Goal: Ask a question: Seek information or help from site administrators or community

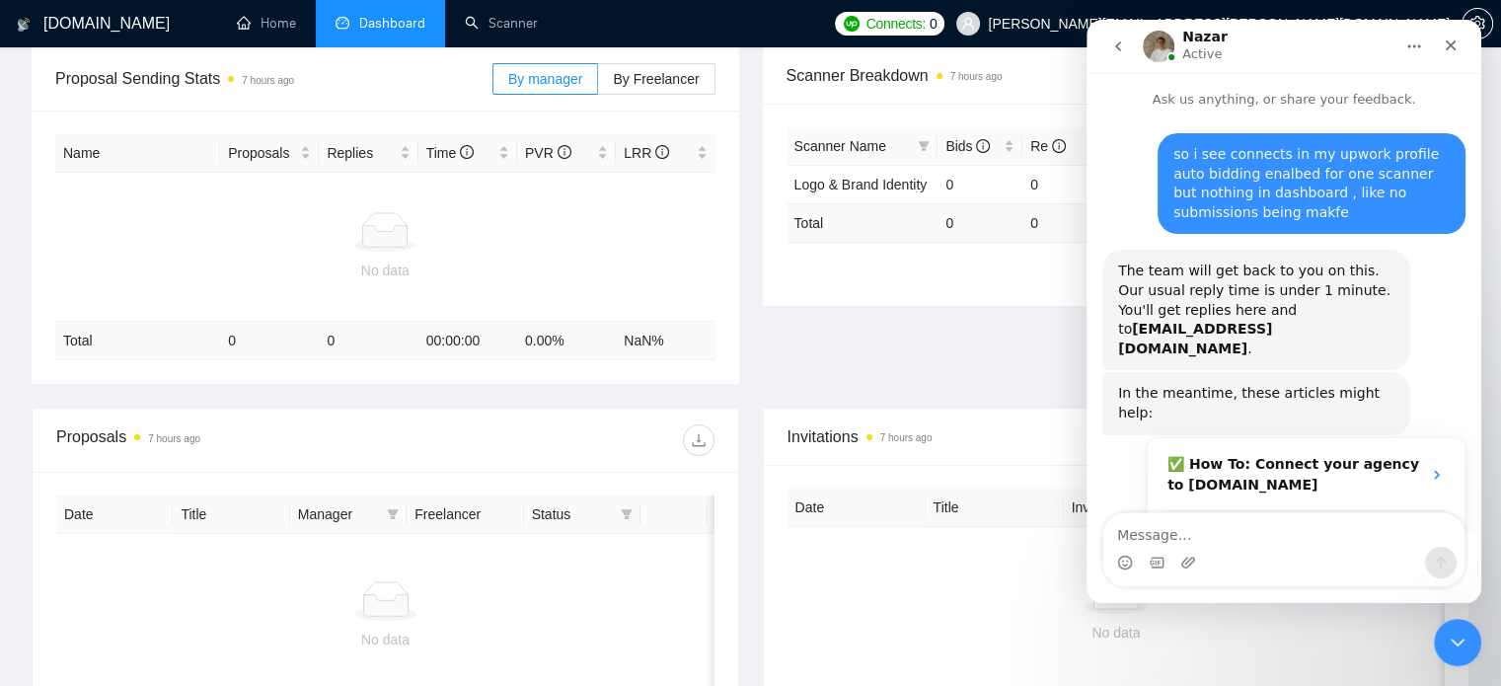
scroll to position [398, 0]
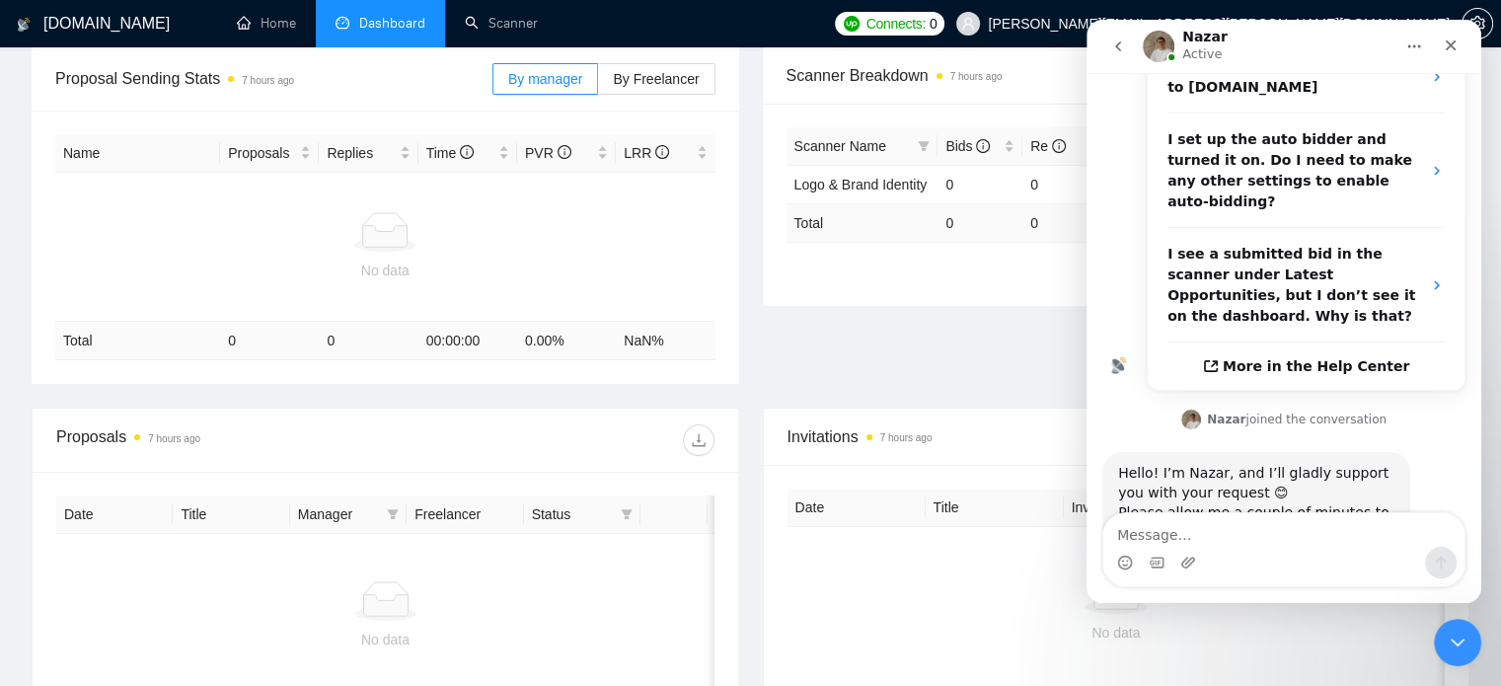
click at [1272, 564] on div "Intercom messenger" at bounding box center [1283, 563] width 361 height 32
click at [1276, 552] on div "Intercom messenger" at bounding box center [1283, 563] width 361 height 32
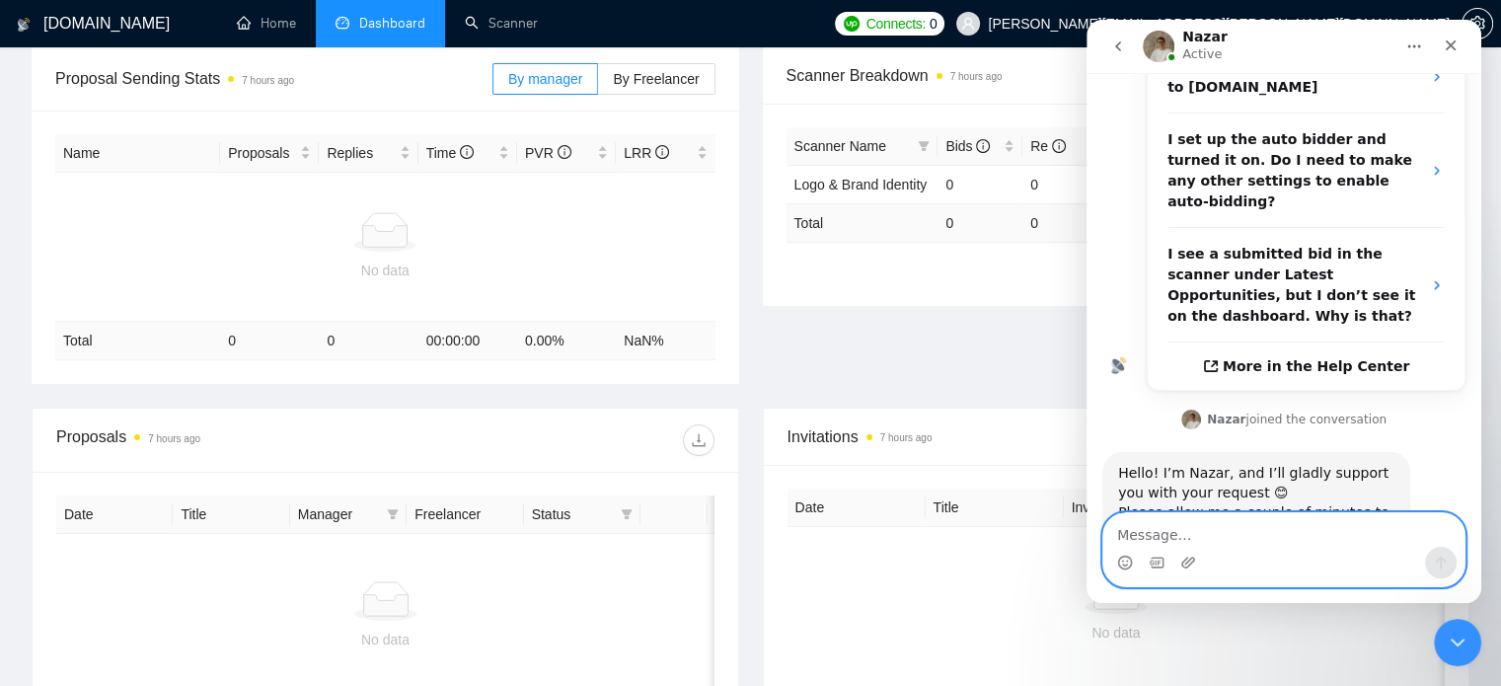
click at [1283, 543] on textarea "Message…" at bounding box center [1283, 530] width 361 height 34
type textarea "Hey Naz"
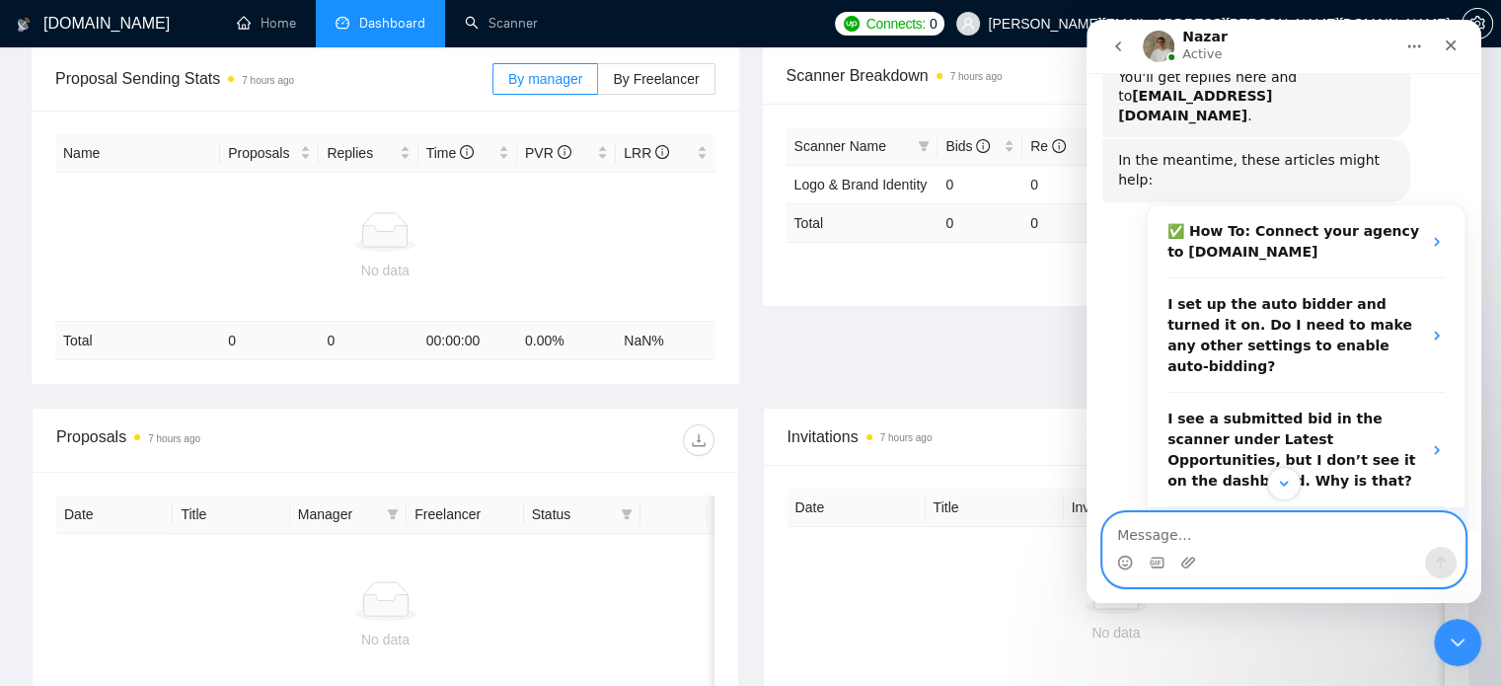
scroll to position [457, 0]
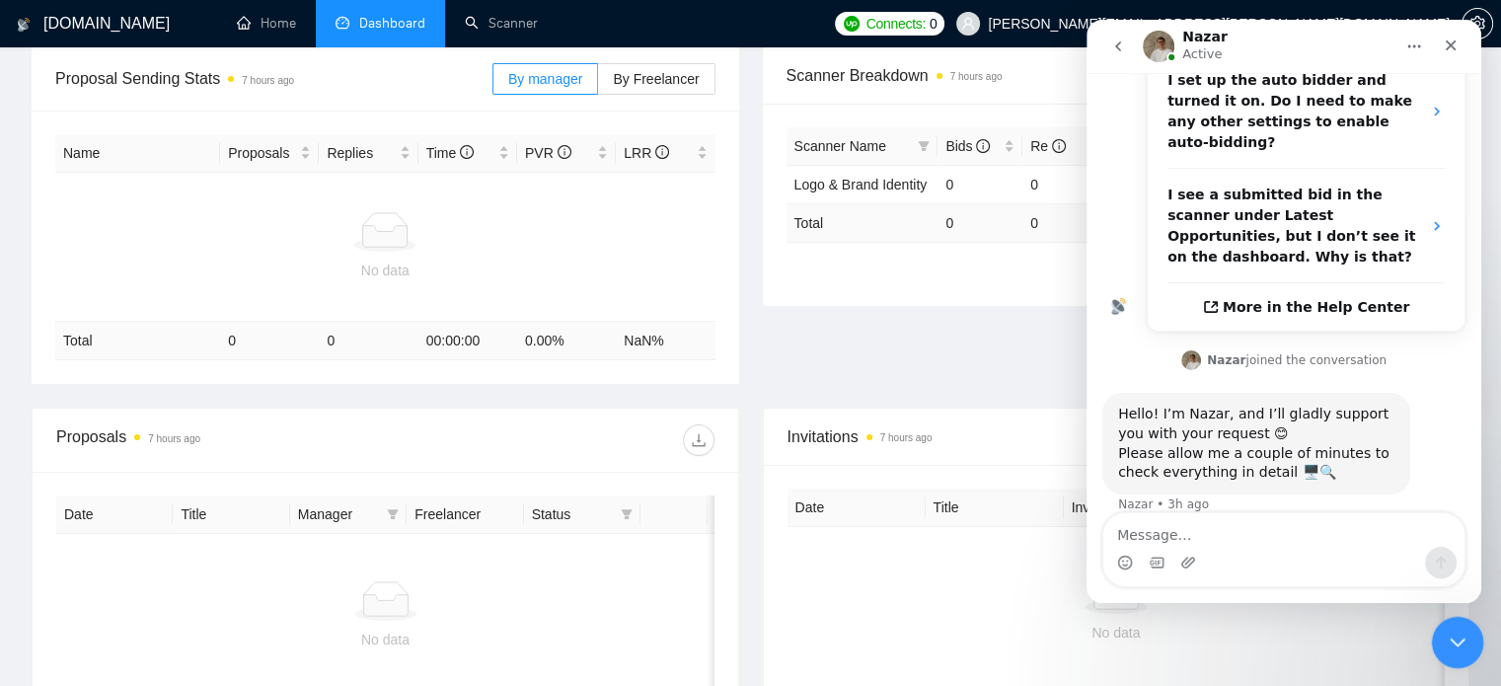
click at [1451, 650] on div "Close Intercom Messenger" at bounding box center [1454, 639] width 47 height 47
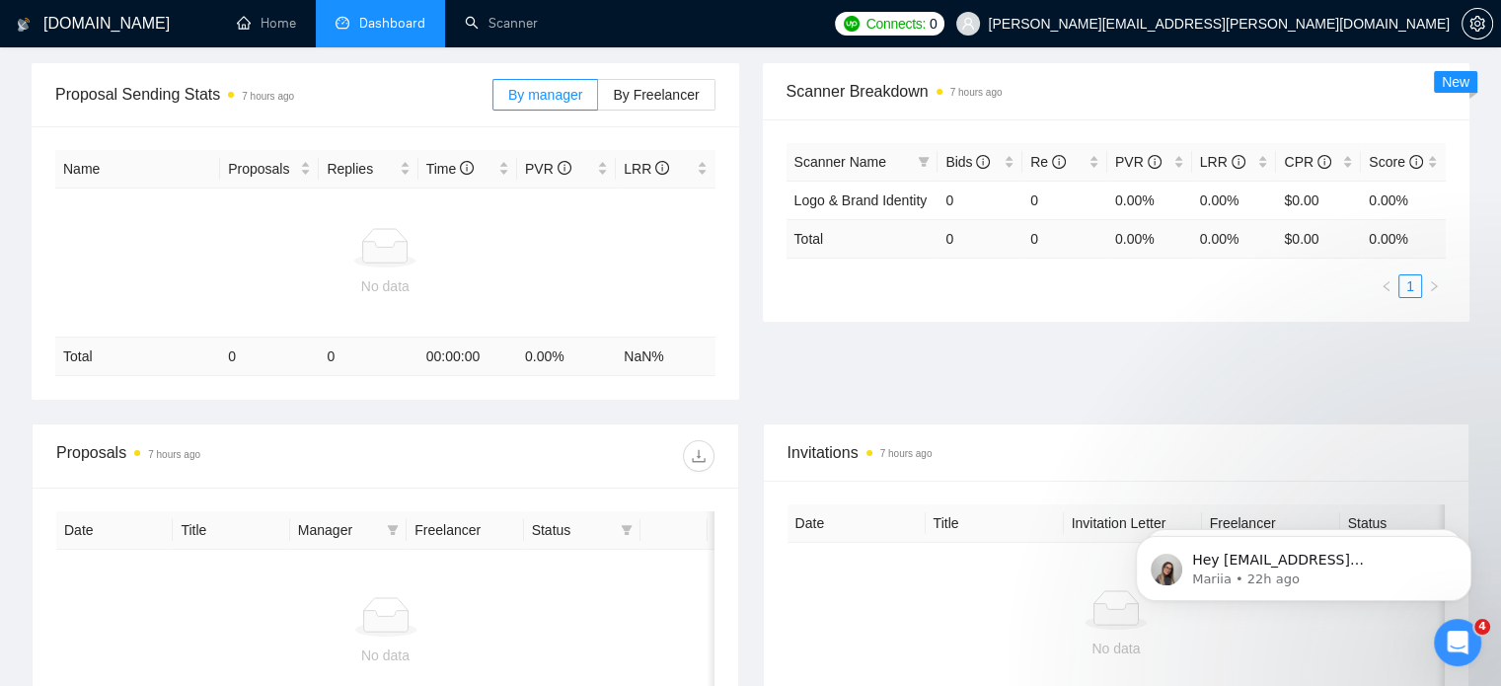
scroll to position [0, 0]
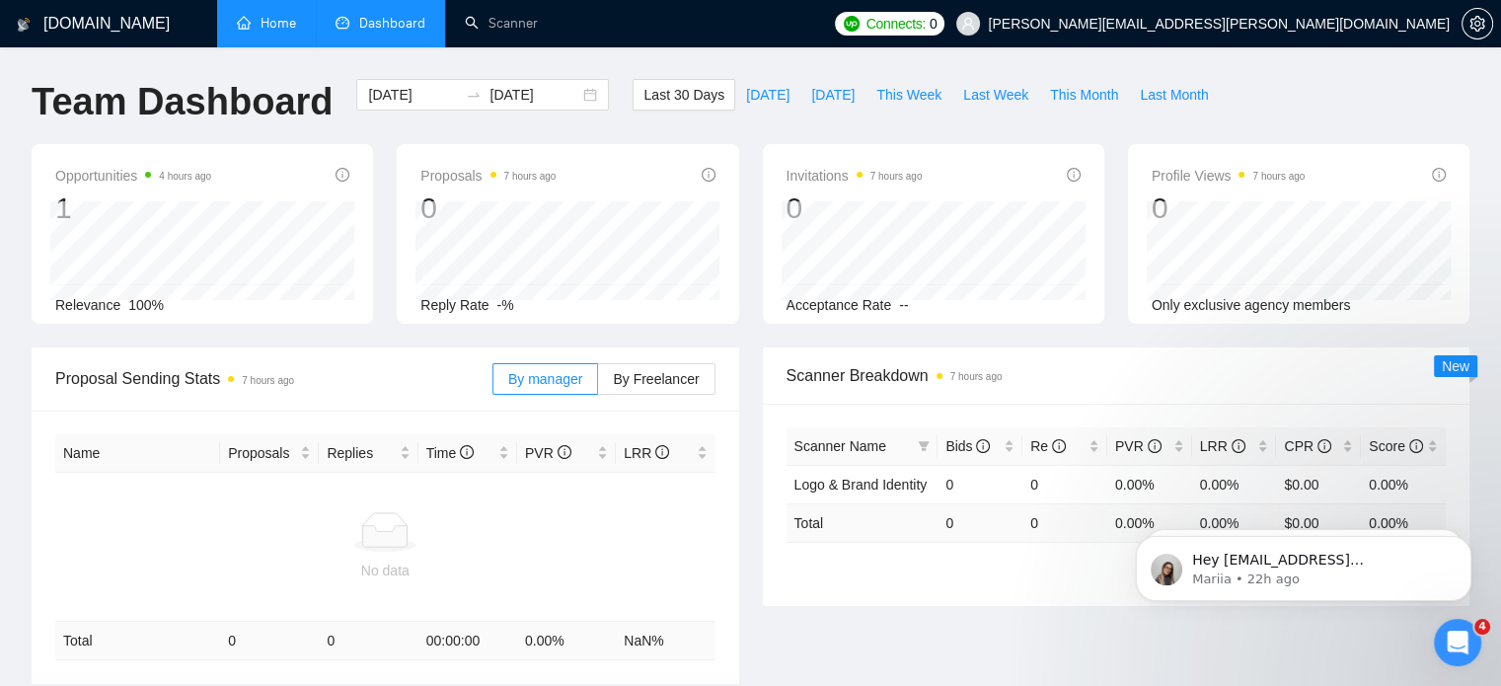
click at [262, 21] on link "Home" at bounding box center [266, 23] width 59 height 17
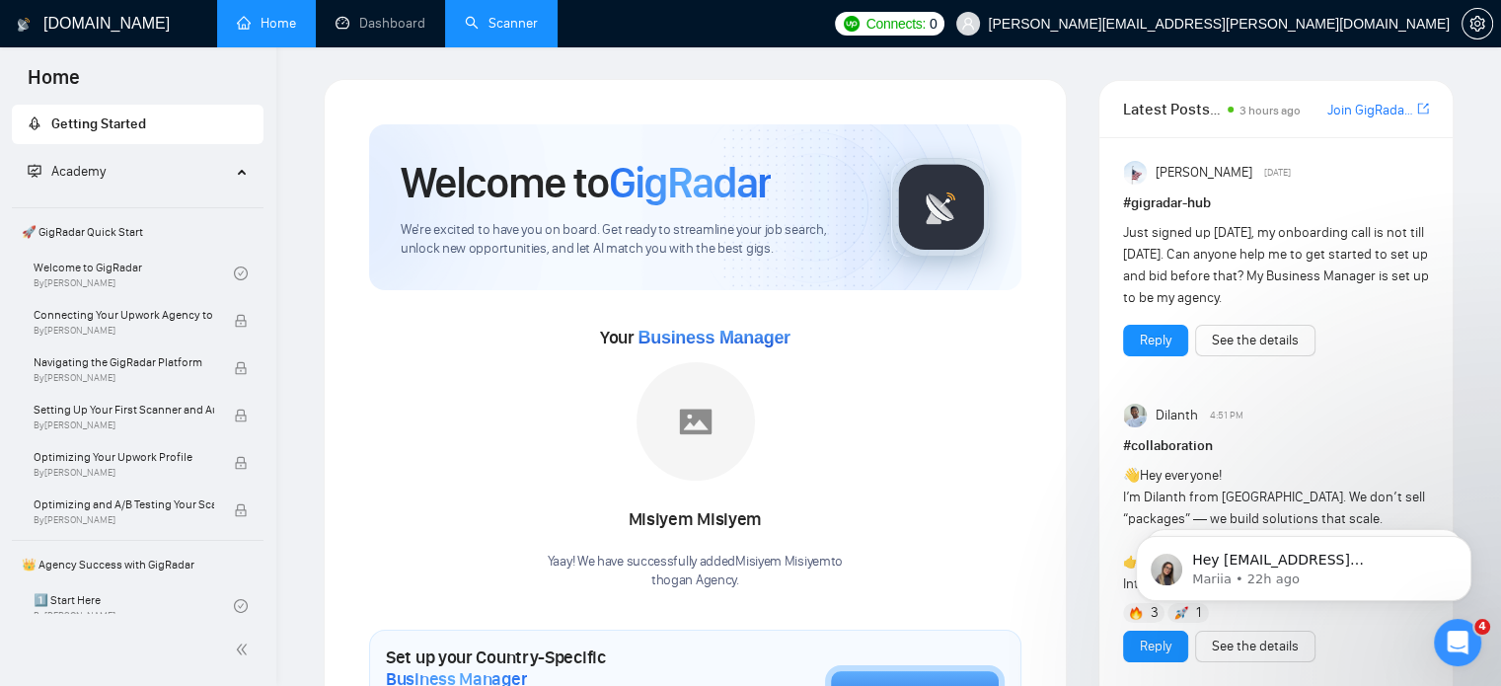
click at [495, 46] on li "Scanner" at bounding box center [501, 23] width 112 height 47
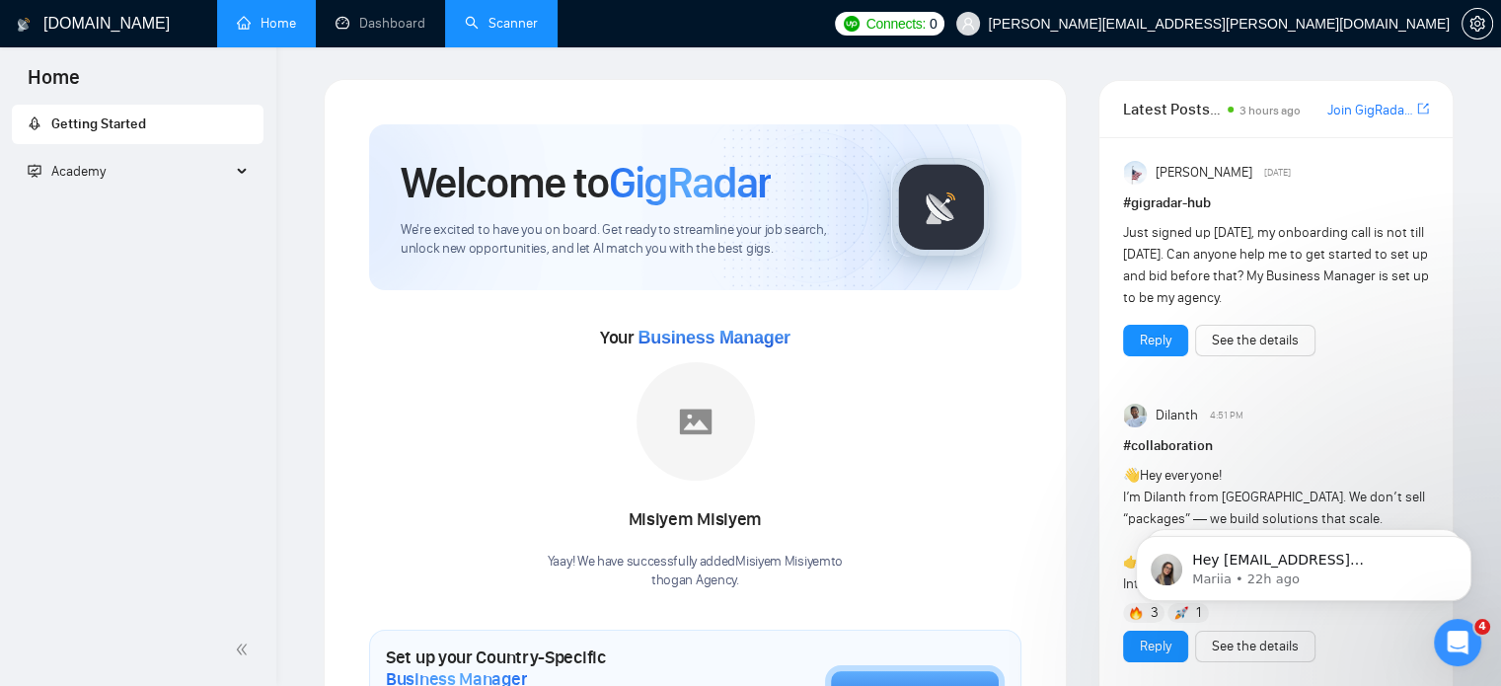
click at [535, 16] on link "Scanner" at bounding box center [501, 23] width 73 height 17
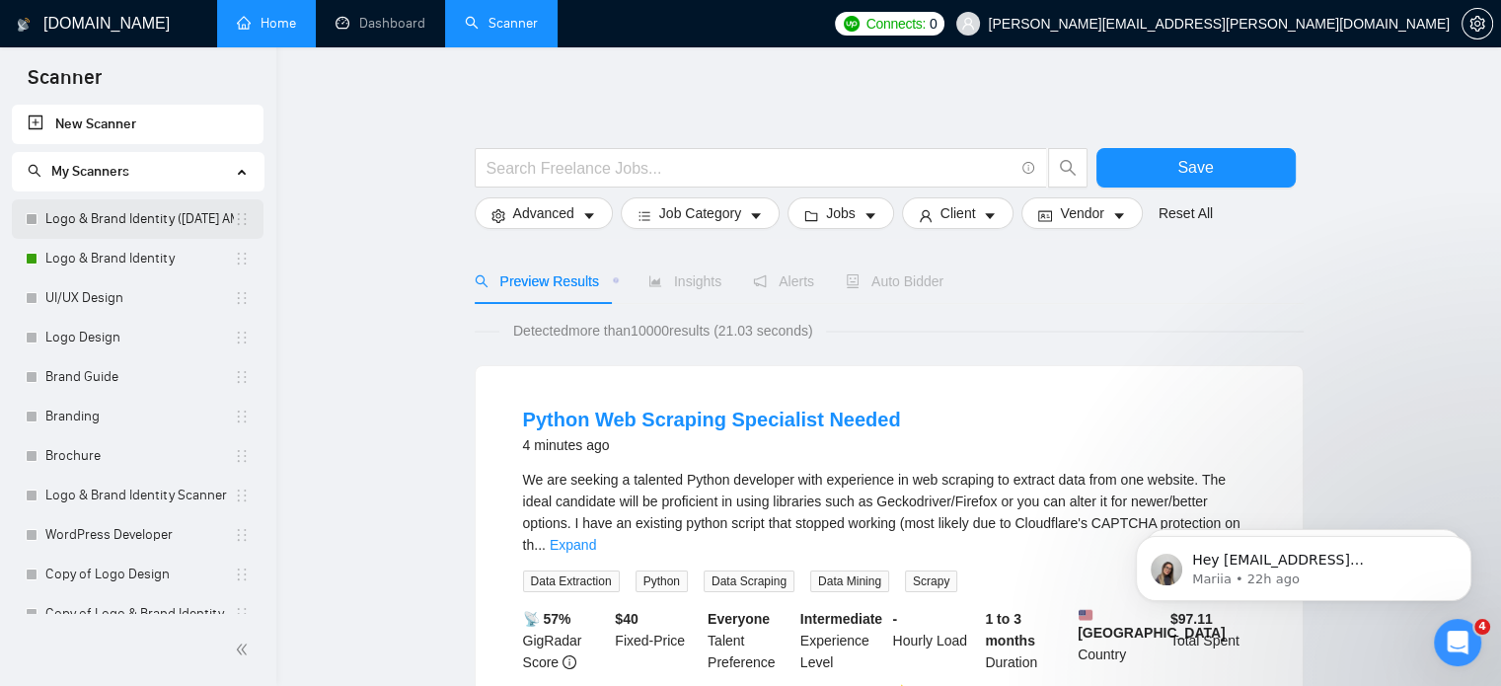
click at [143, 213] on link "Logo & Brand Identity ([DATE] AM)" at bounding box center [139, 218] width 188 height 39
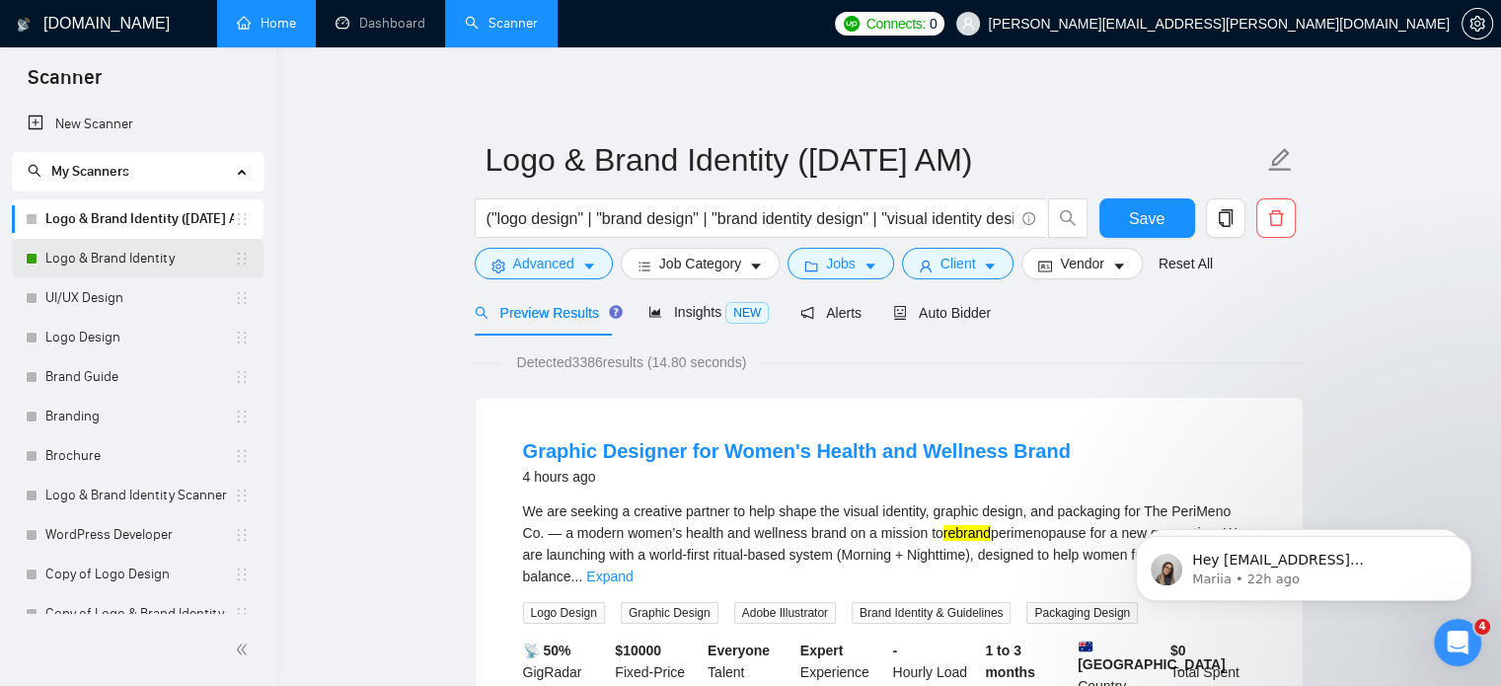
click at [134, 267] on link "Logo & Brand Identity" at bounding box center [139, 258] width 188 height 39
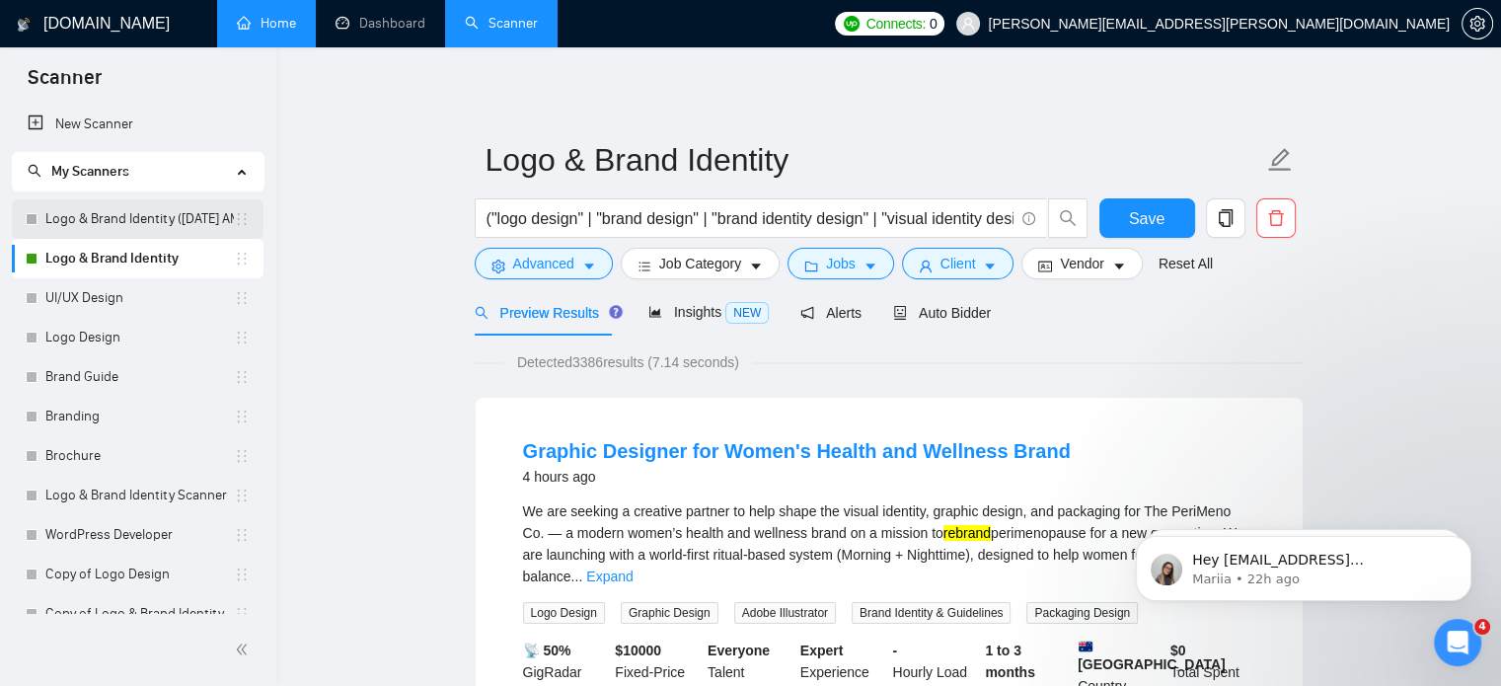
click at [171, 223] on link "Logo & Brand Identity ([DATE] AM)" at bounding box center [139, 218] width 188 height 39
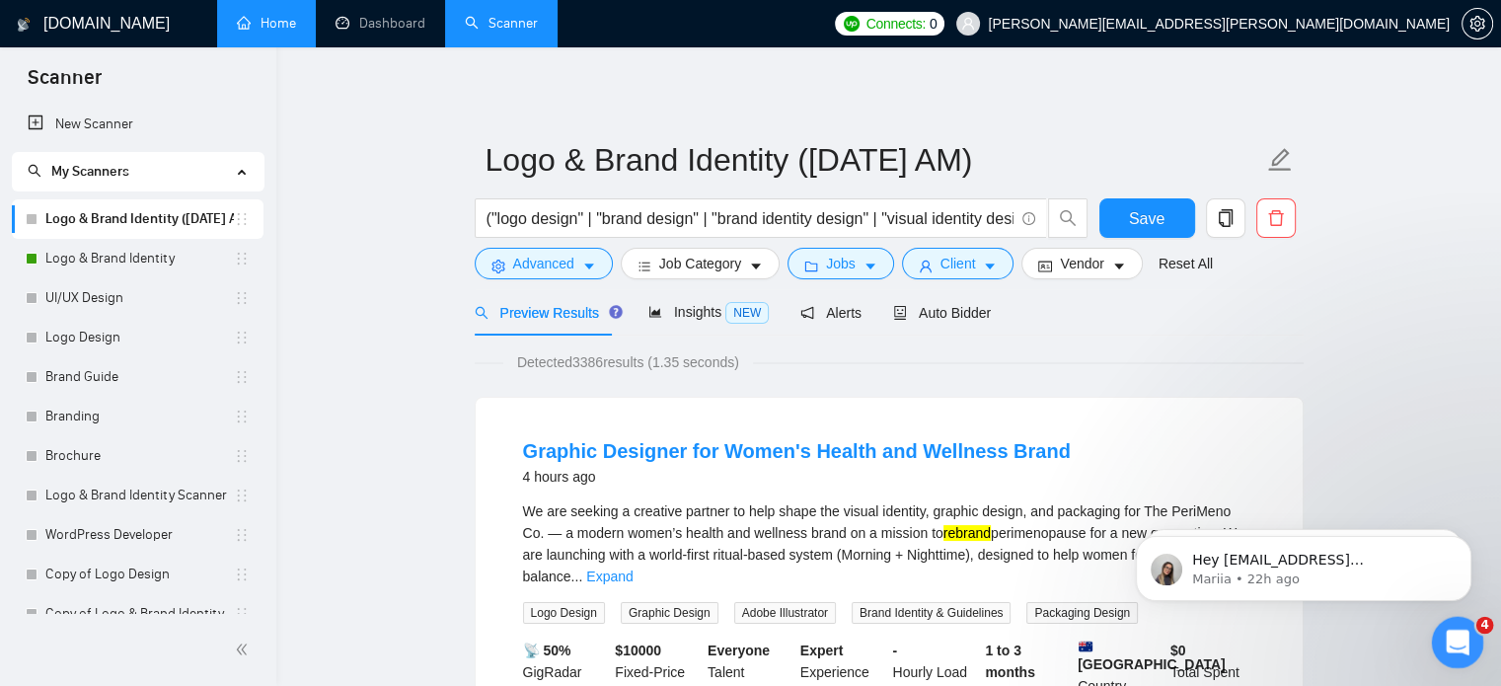
click at [1453, 655] on div "Open Intercom Messenger" at bounding box center [1454, 639] width 65 height 65
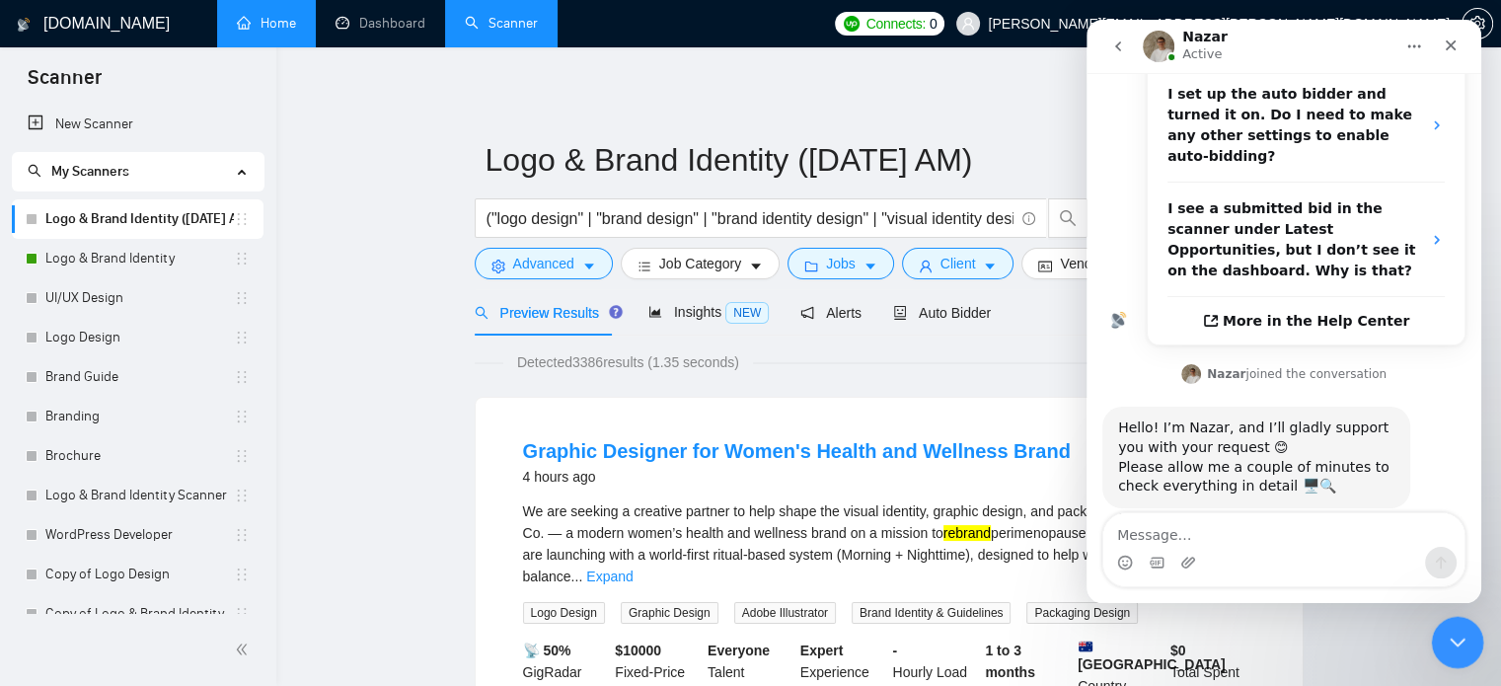
scroll to position [457, 0]
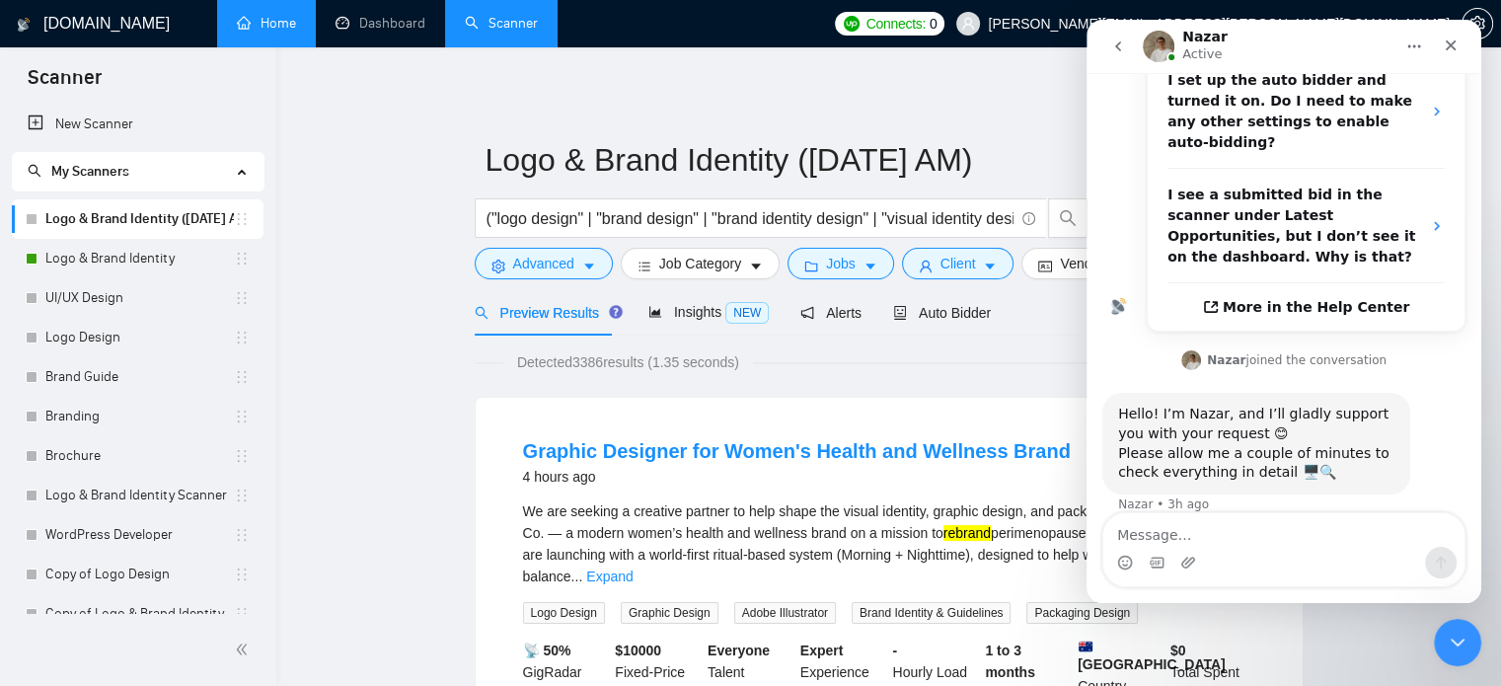
click at [1338, 519] on textarea "Message…" at bounding box center [1283, 530] width 361 height 34
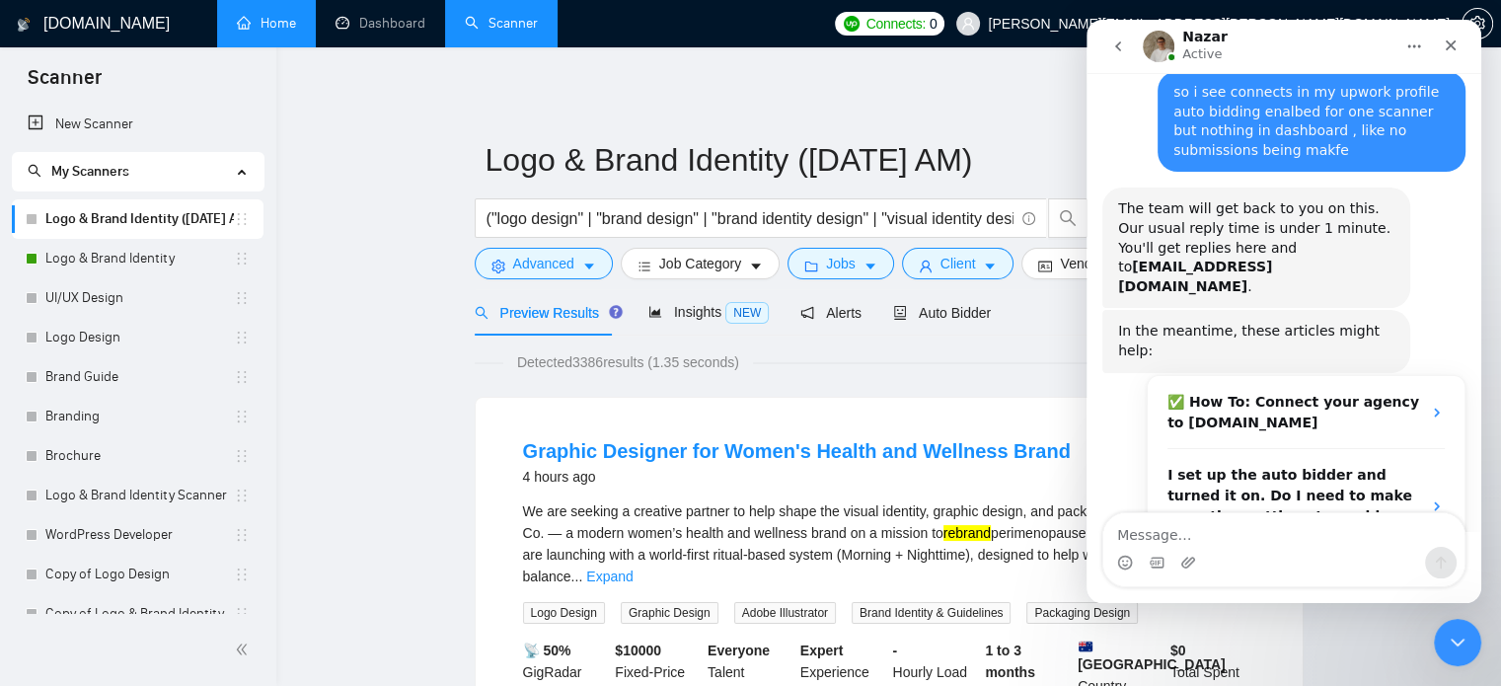
scroll to position [0, 0]
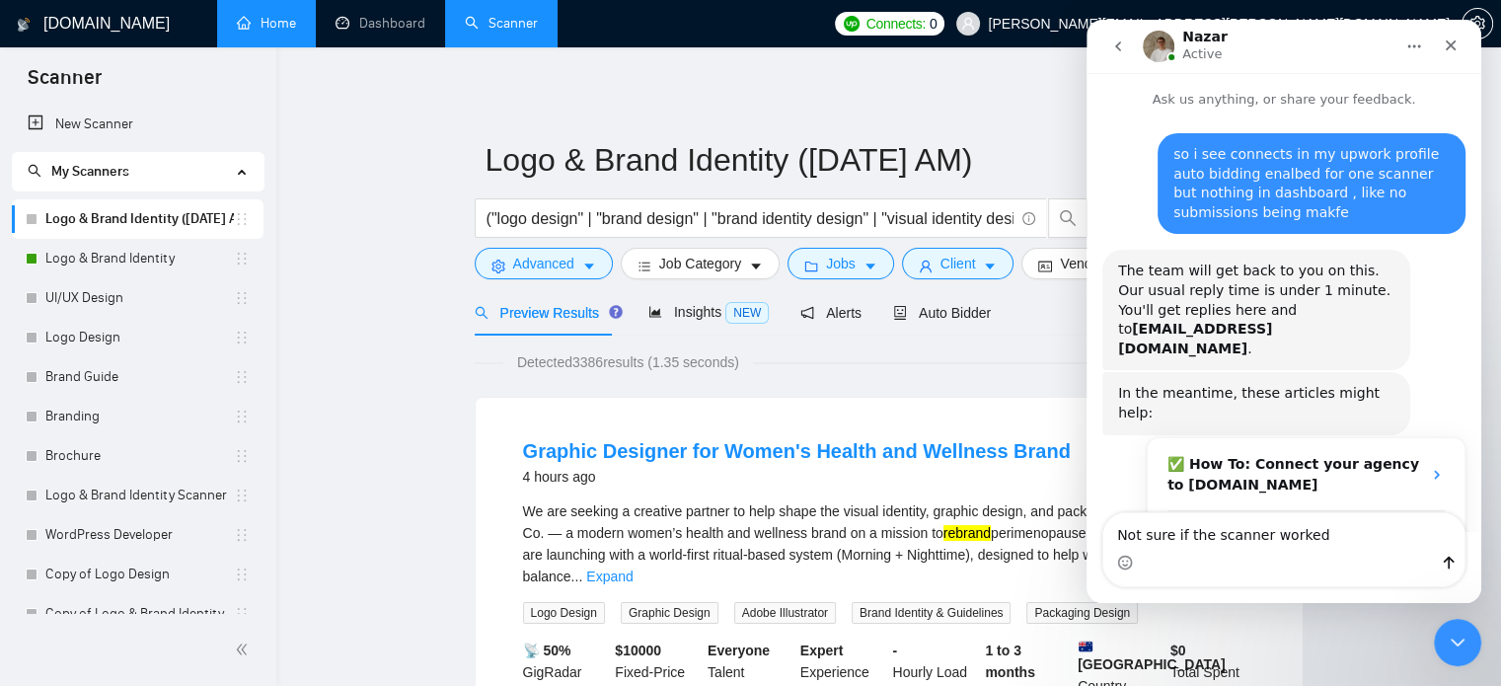
type textarea "Not sure if the scanner worked?"
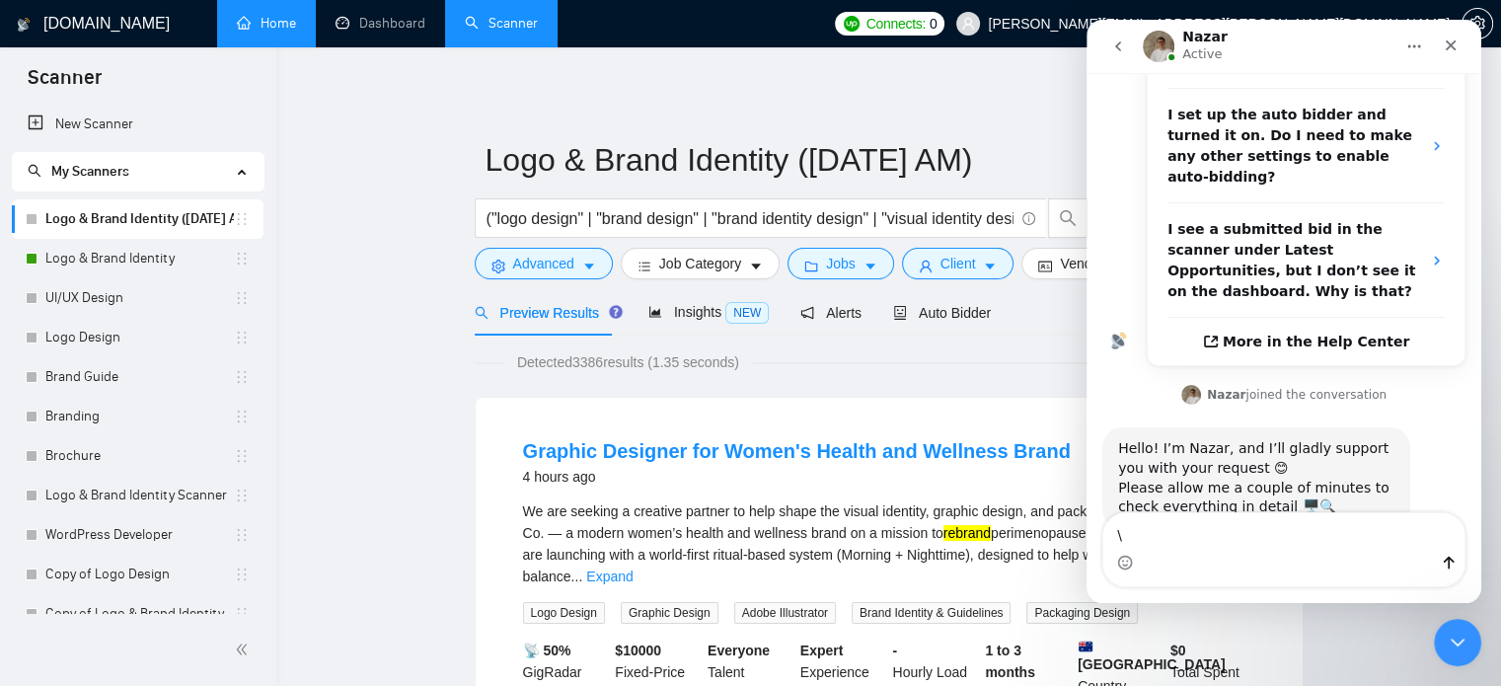
scroll to position [501, 0]
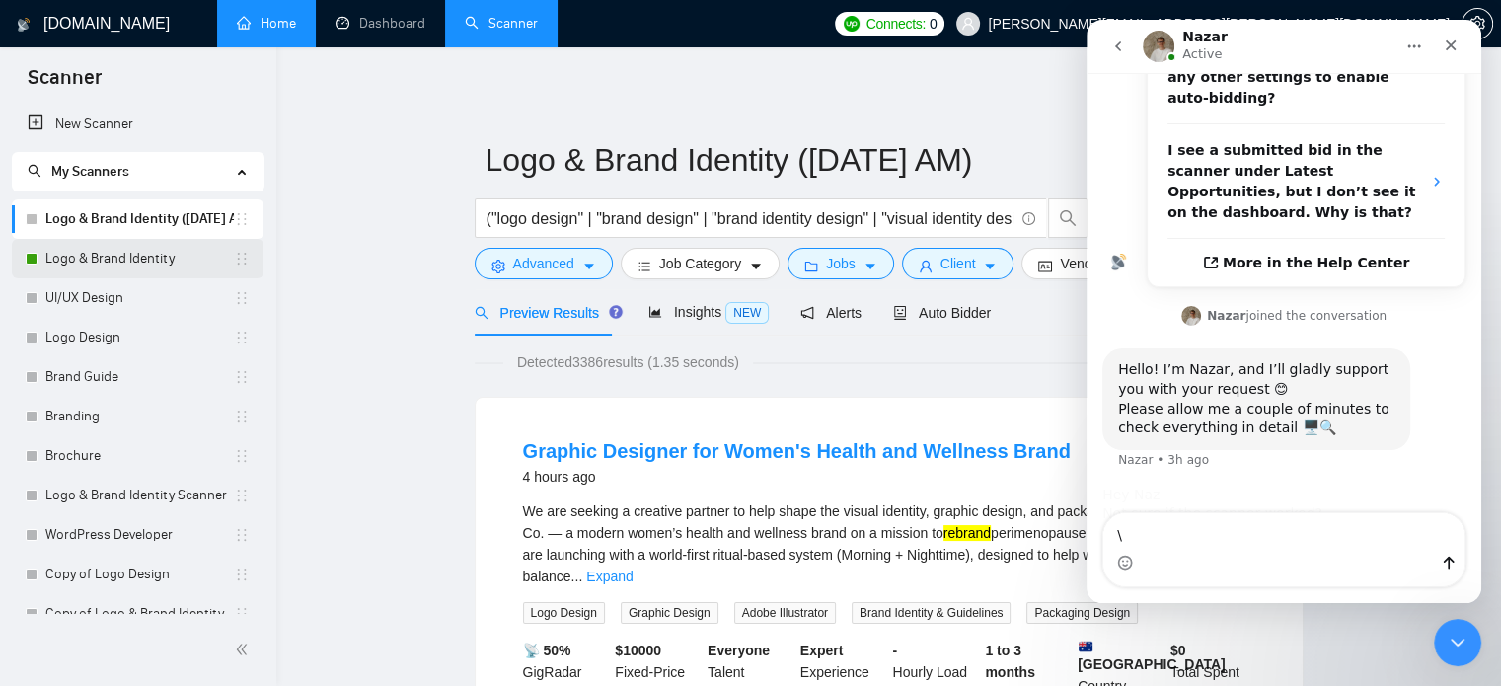
type textarea "\"
click at [144, 260] on link "Logo & Brand Identity" at bounding box center [139, 258] width 188 height 39
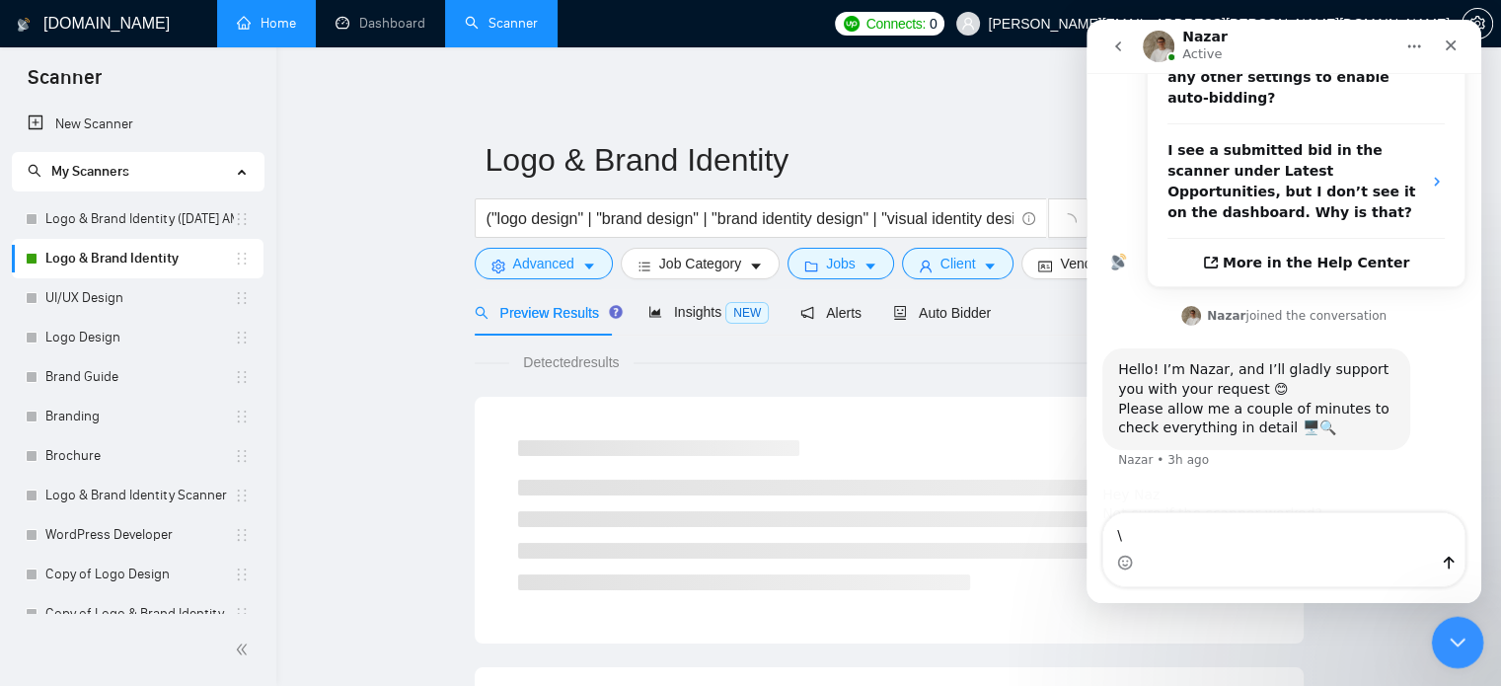
click at [1435, 650] on div "Close Intercom Messenger" at bounding box center [1454, 639] width 47 height 47
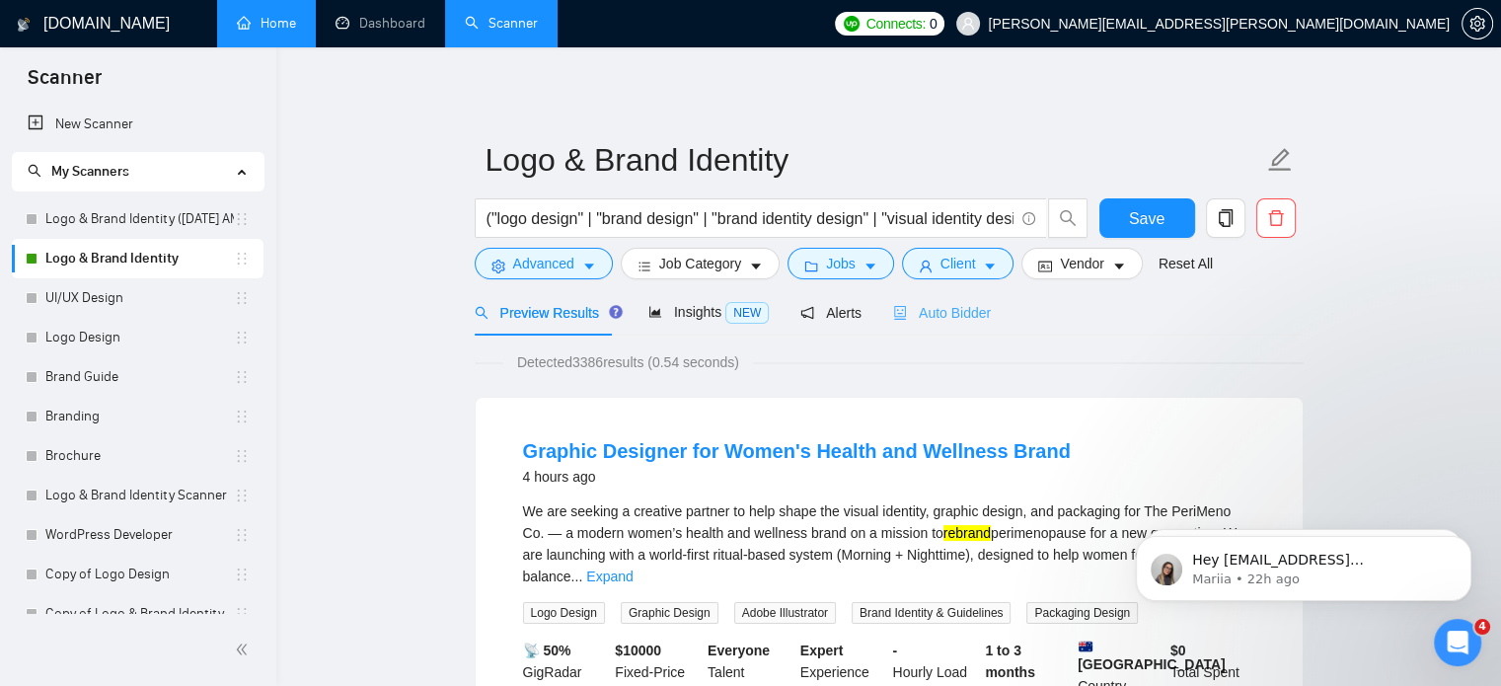
click at [916, 305] on span "Auto Bidder" at bounding box center [942, 313] width 98 height 16
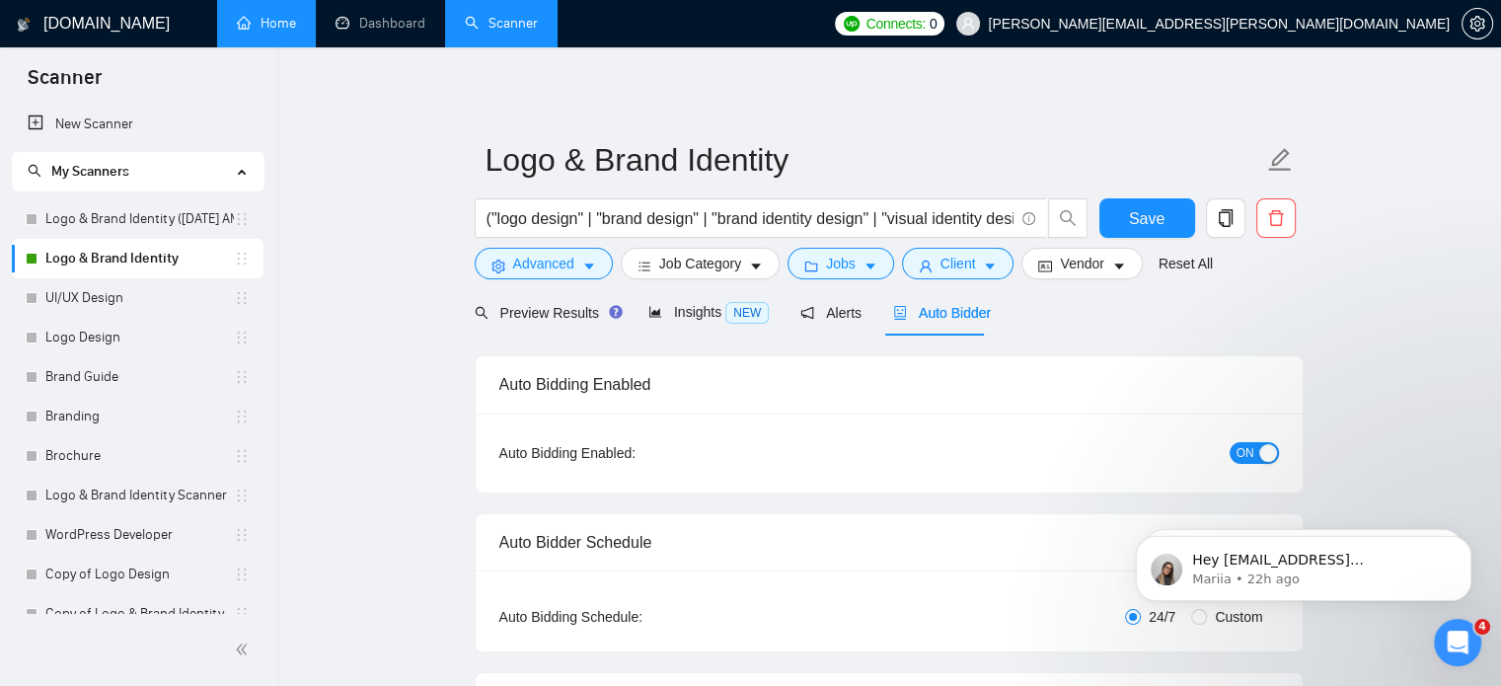
radio input "false"
radio input "true"
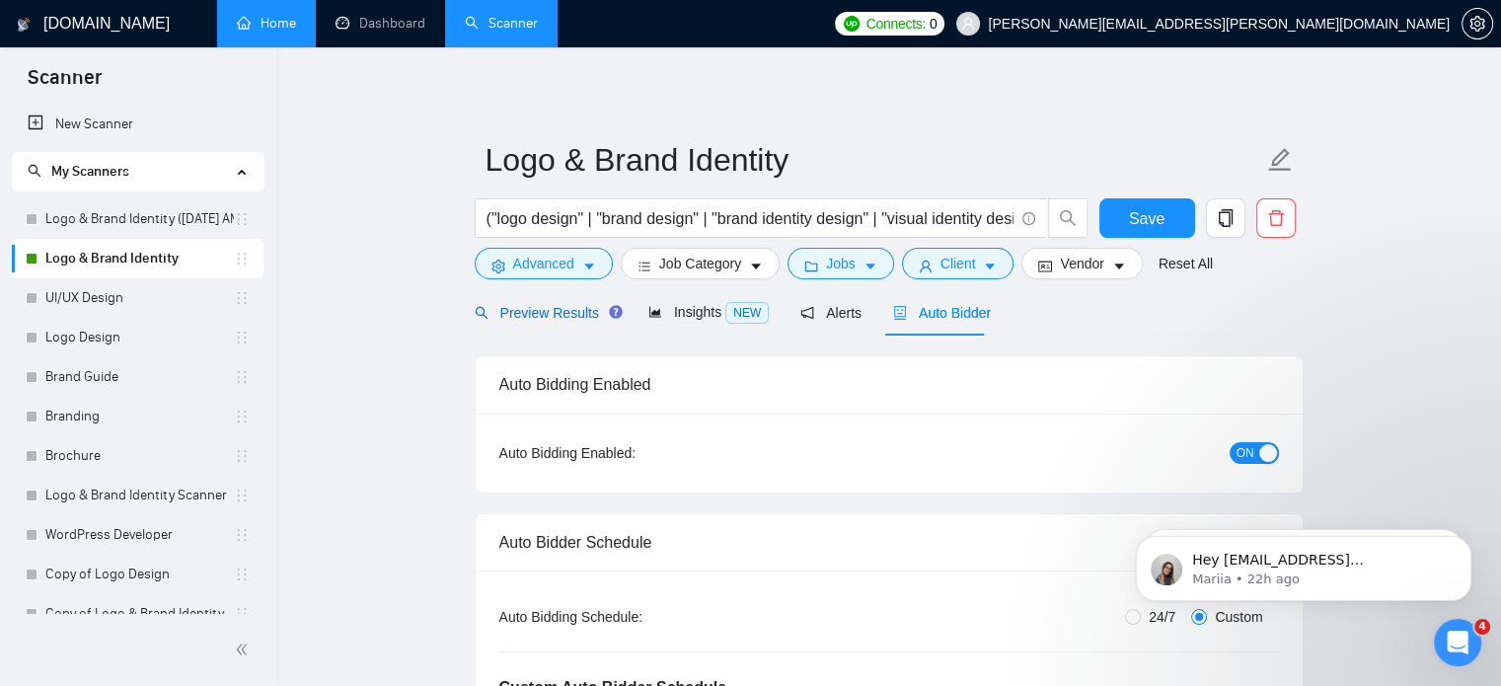
click at [558, 323] on div "Preview Results" at bounding box center [546, 313] width 142 height 22
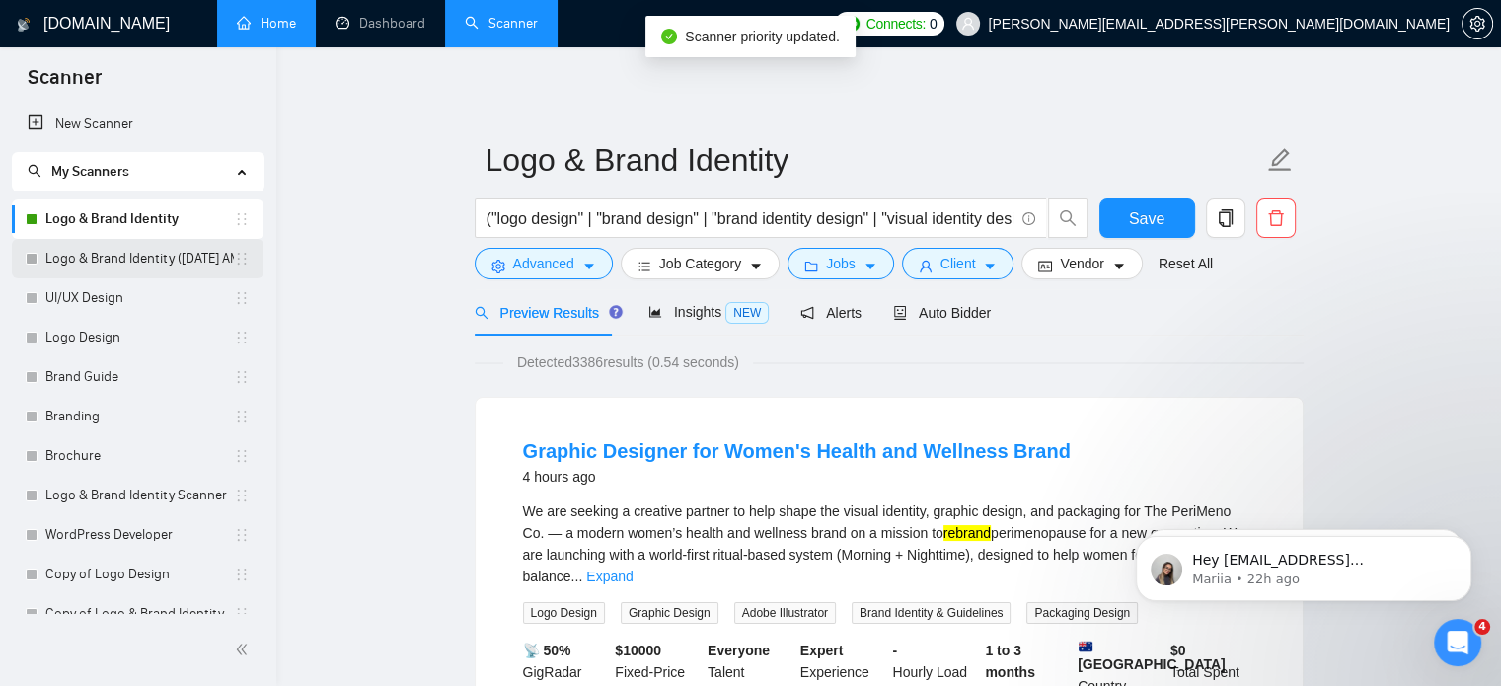
click at [173, 262] on link "Logo & Brand Identity ([DATE] AM)" at bounding box center [139, 258] width 188 height 39
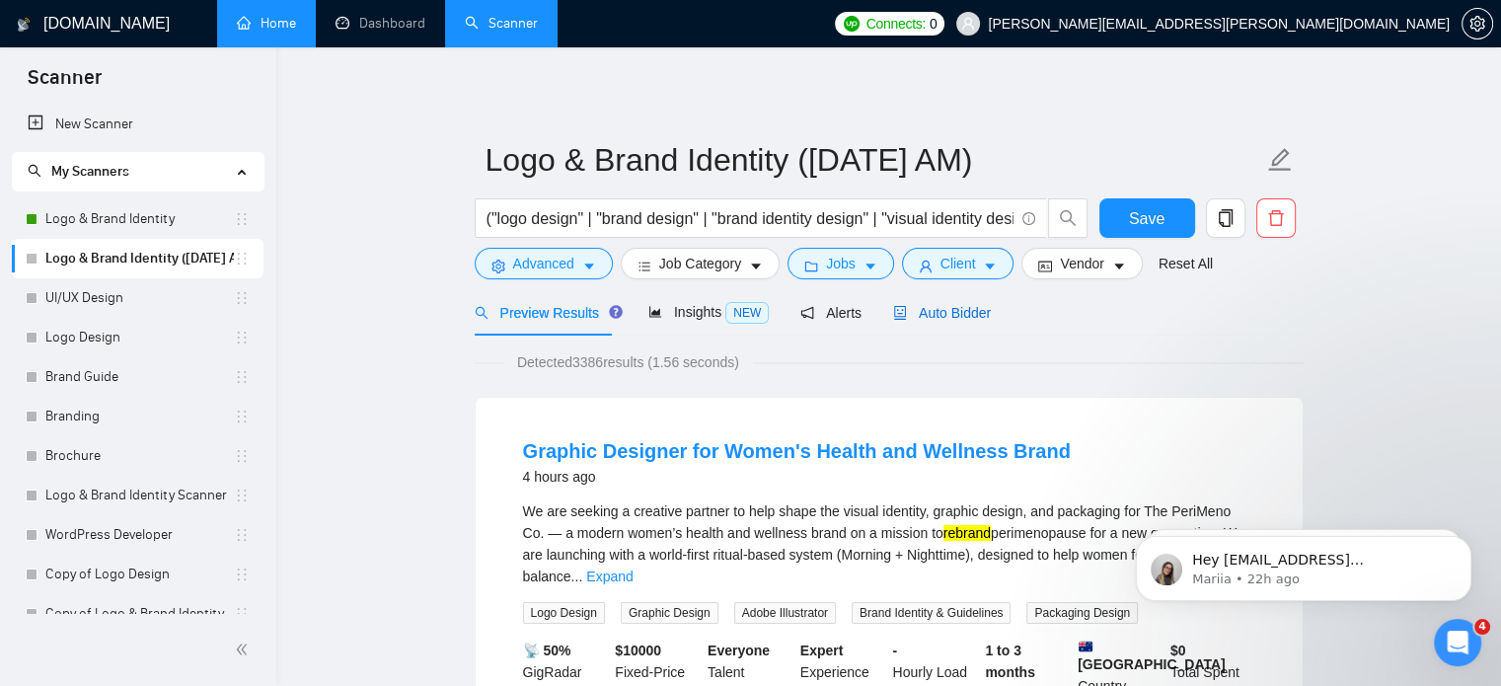
click at [957, 311] on span "Auto Bidder" at bounding box center [942, 313] width 98 height 16
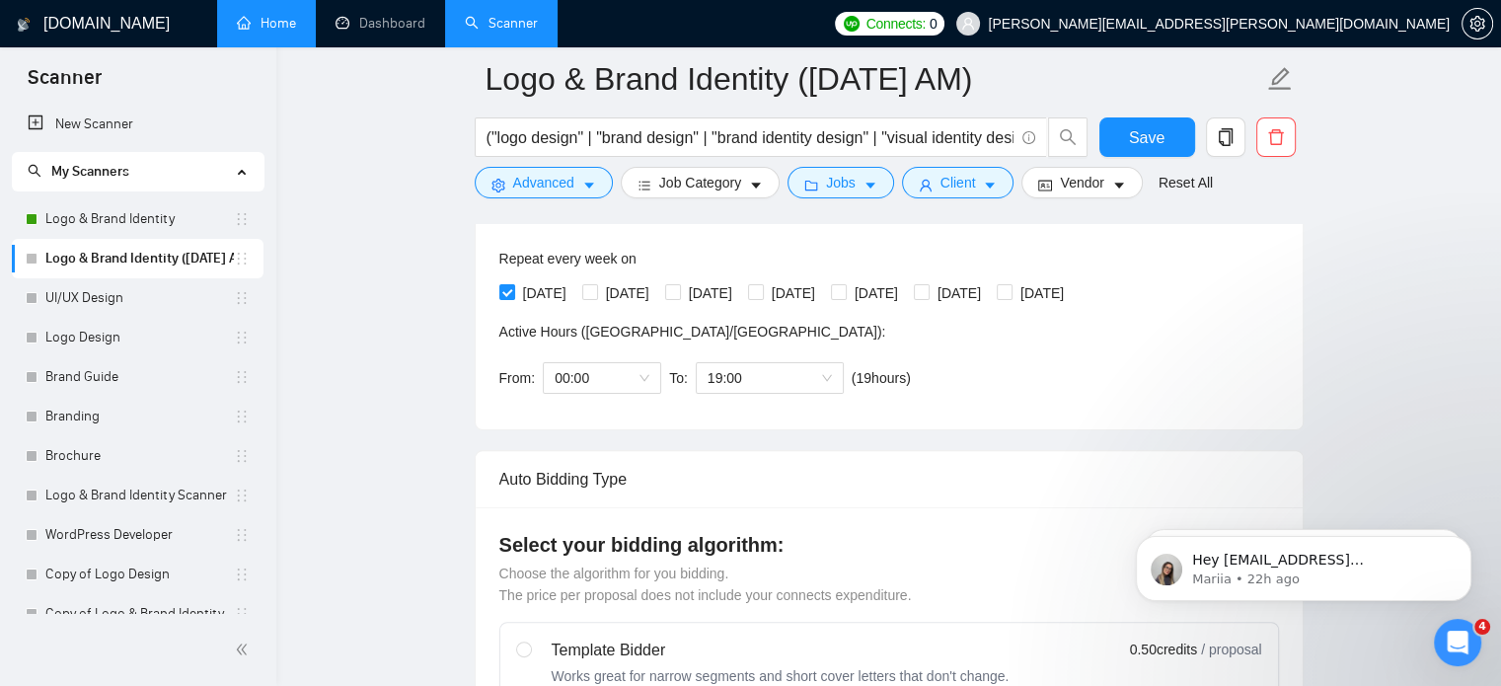
scroll to position [407, 0]
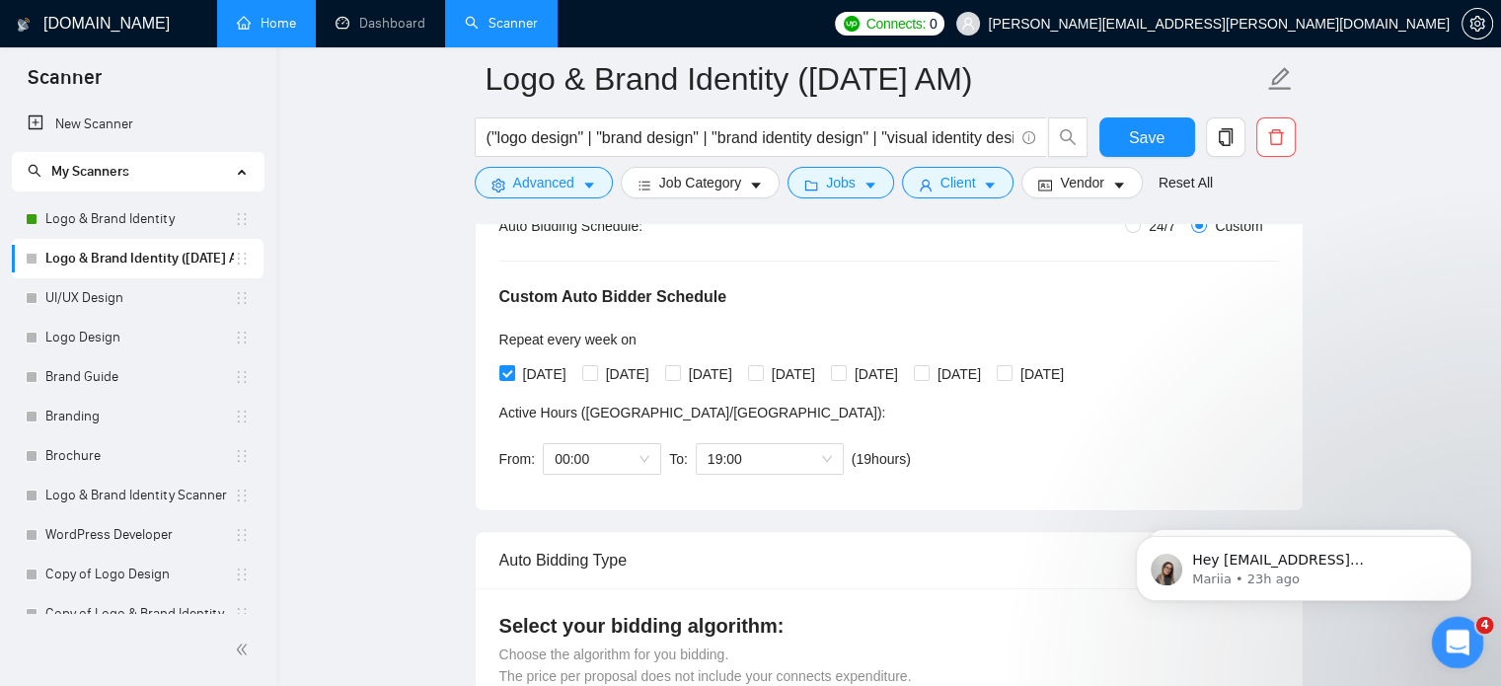
click at [1456, 623] on div "Open Intercom Messenger" at bounding box center [1454, 639] width 65 height 65
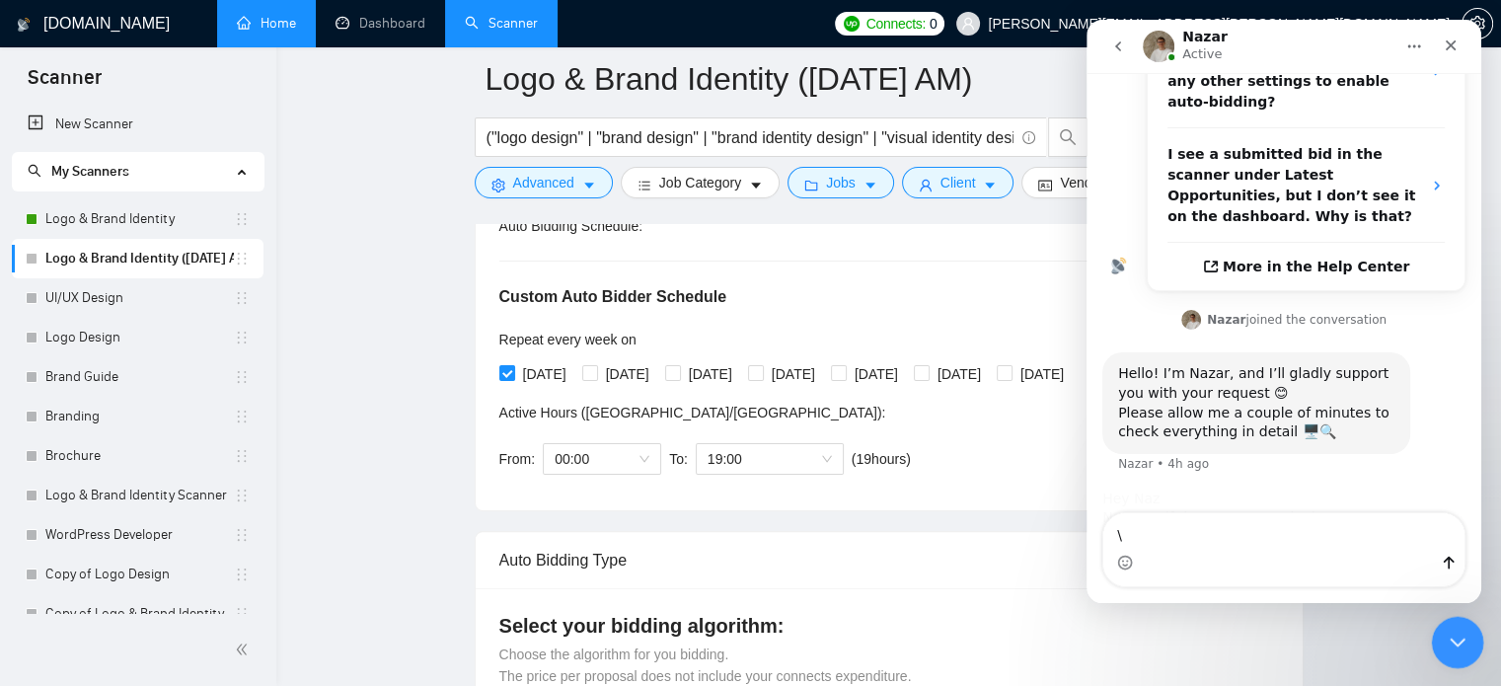
scroll to position [501, 0]
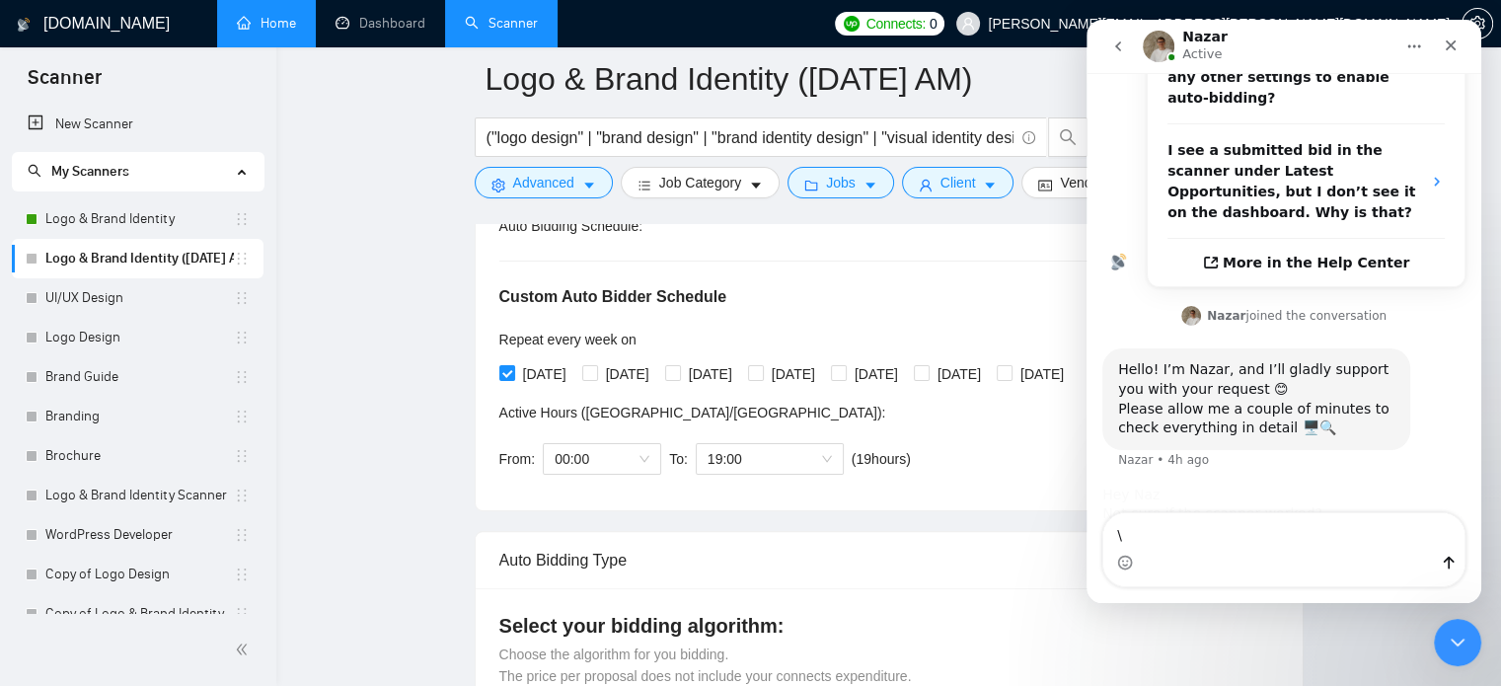
click at [1122, 55] on button "go back" at bounding box center [1117, 46] width 37 height 37
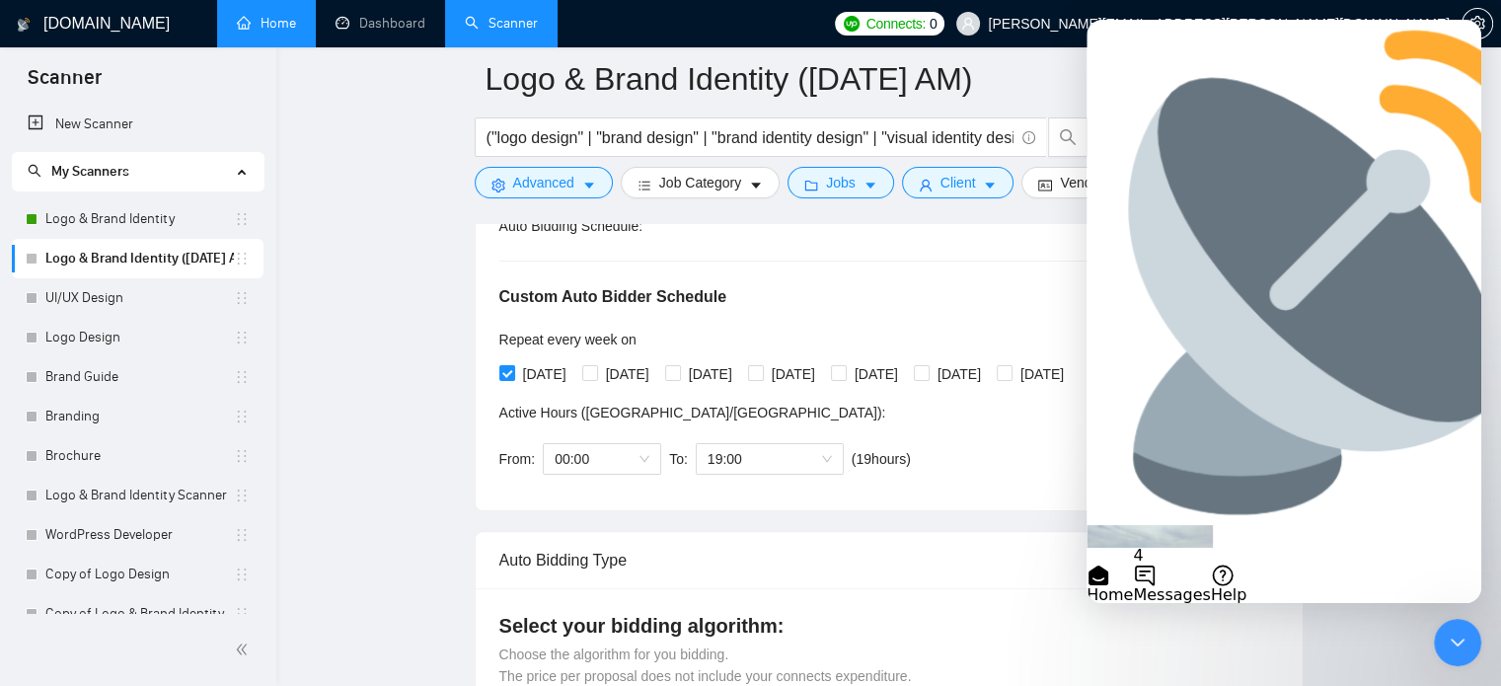
scroll to position [255, 0]
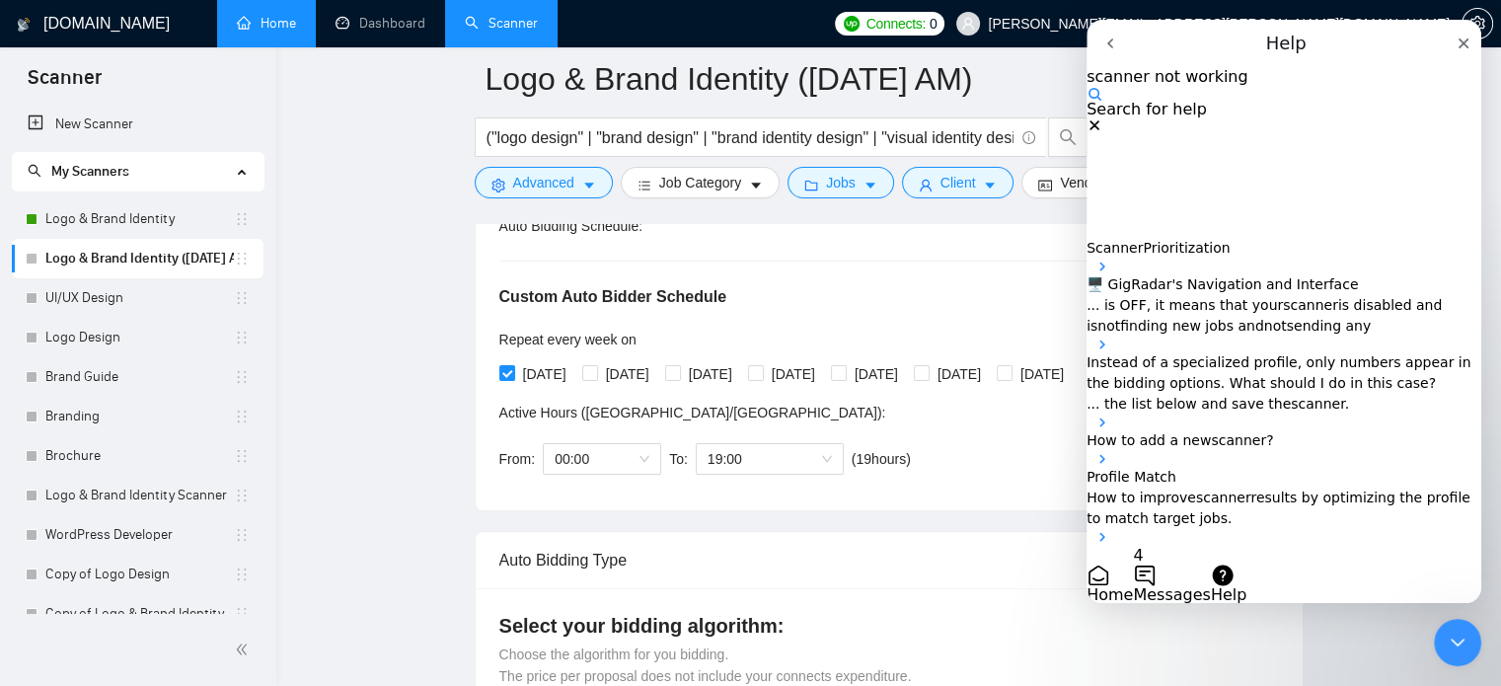
type input "scanner not working"
click at [1456, 46] on icon "Close" at bounding box center [1464, 44] width 16 height 16
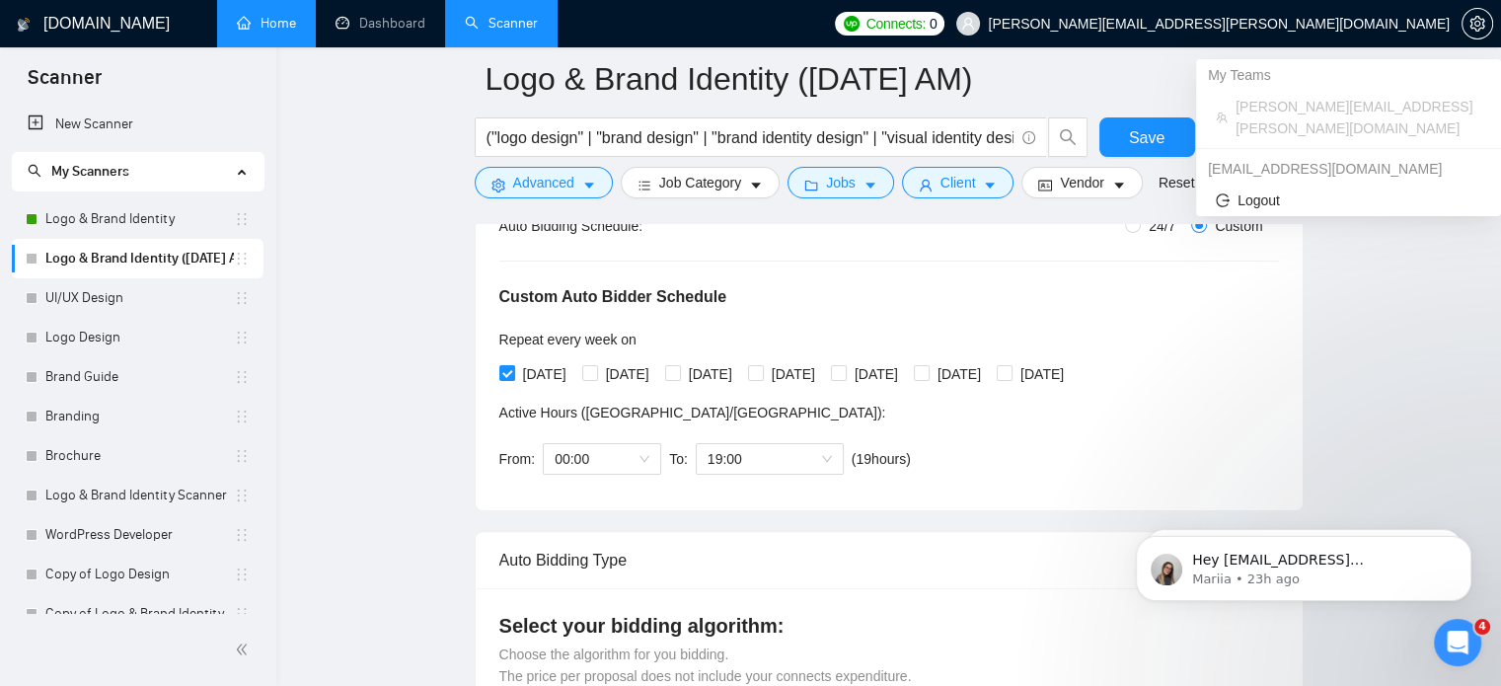
scroll to position [0, 0]
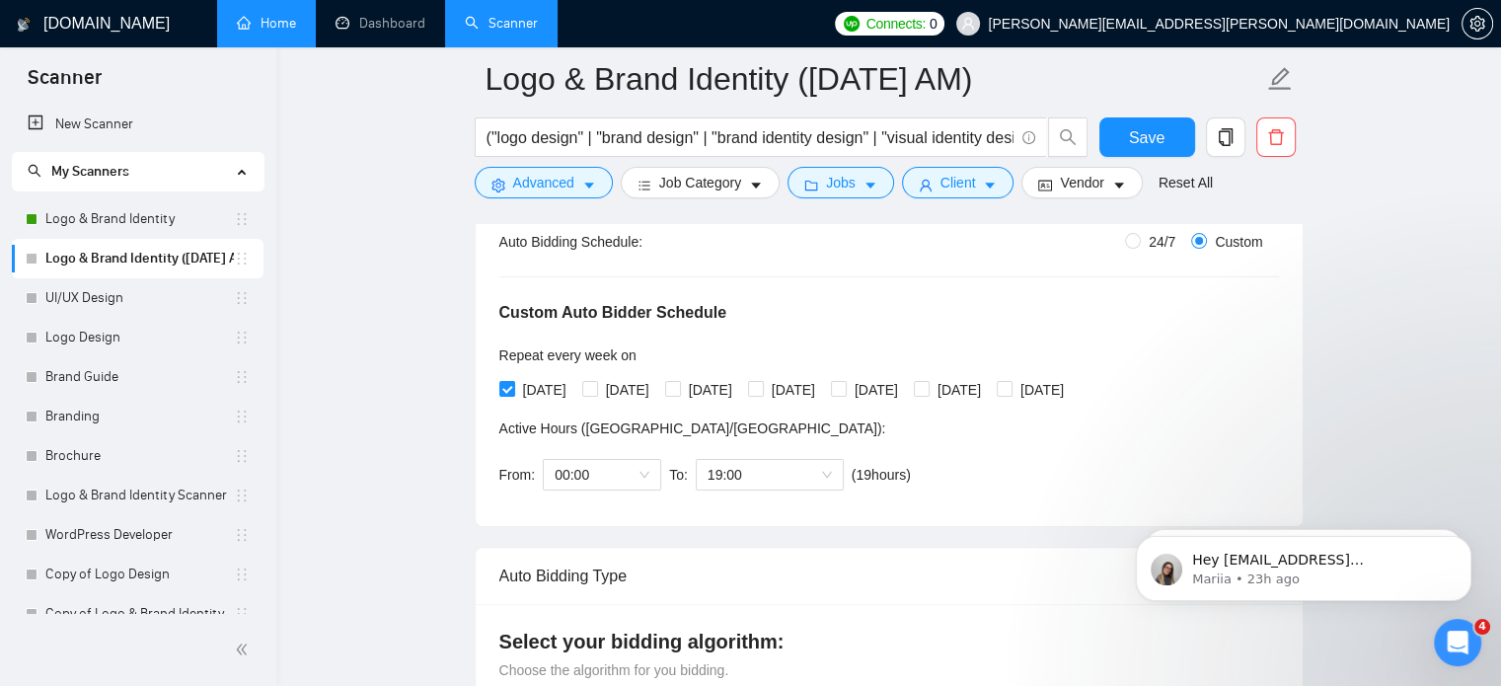
scroll to position [379, 0]
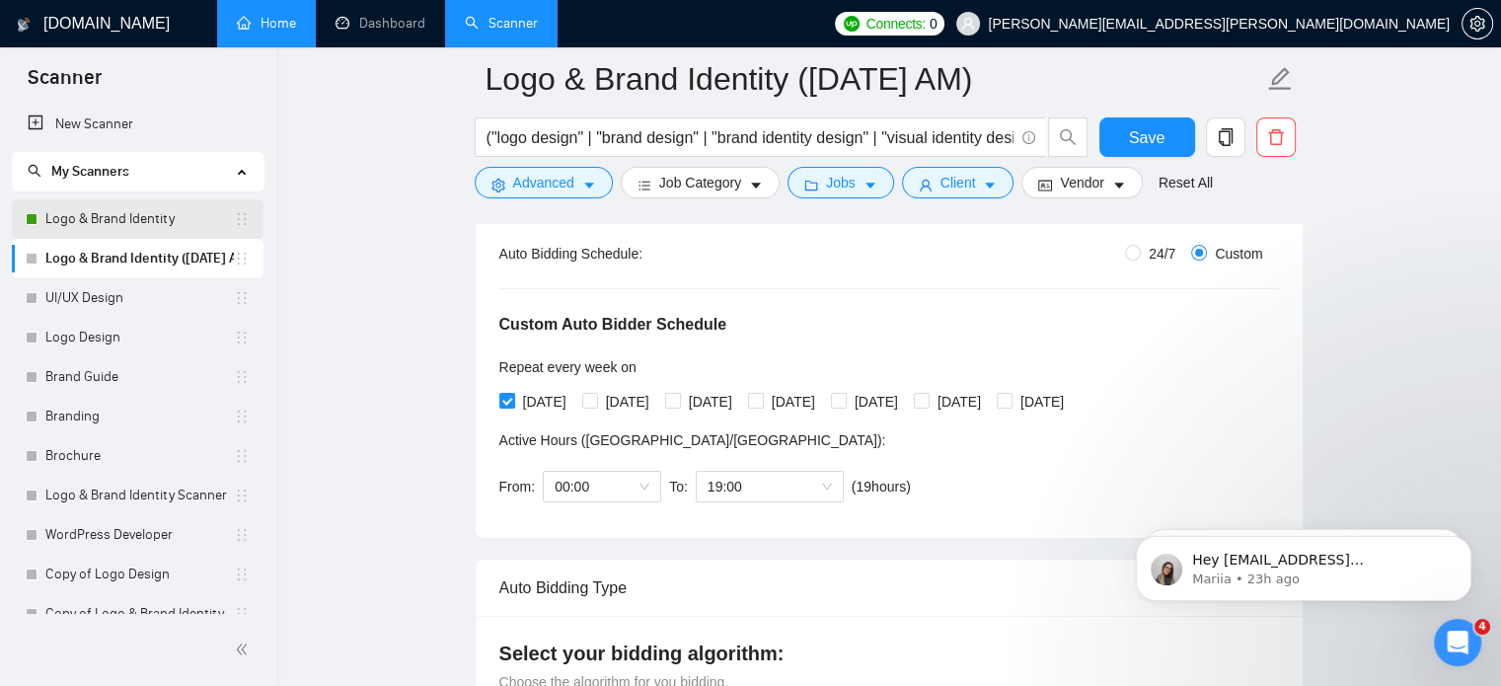
click at [130, 201] on link "Logo & Brand Identity" at bounding box center [139, 218] width 188 height 39
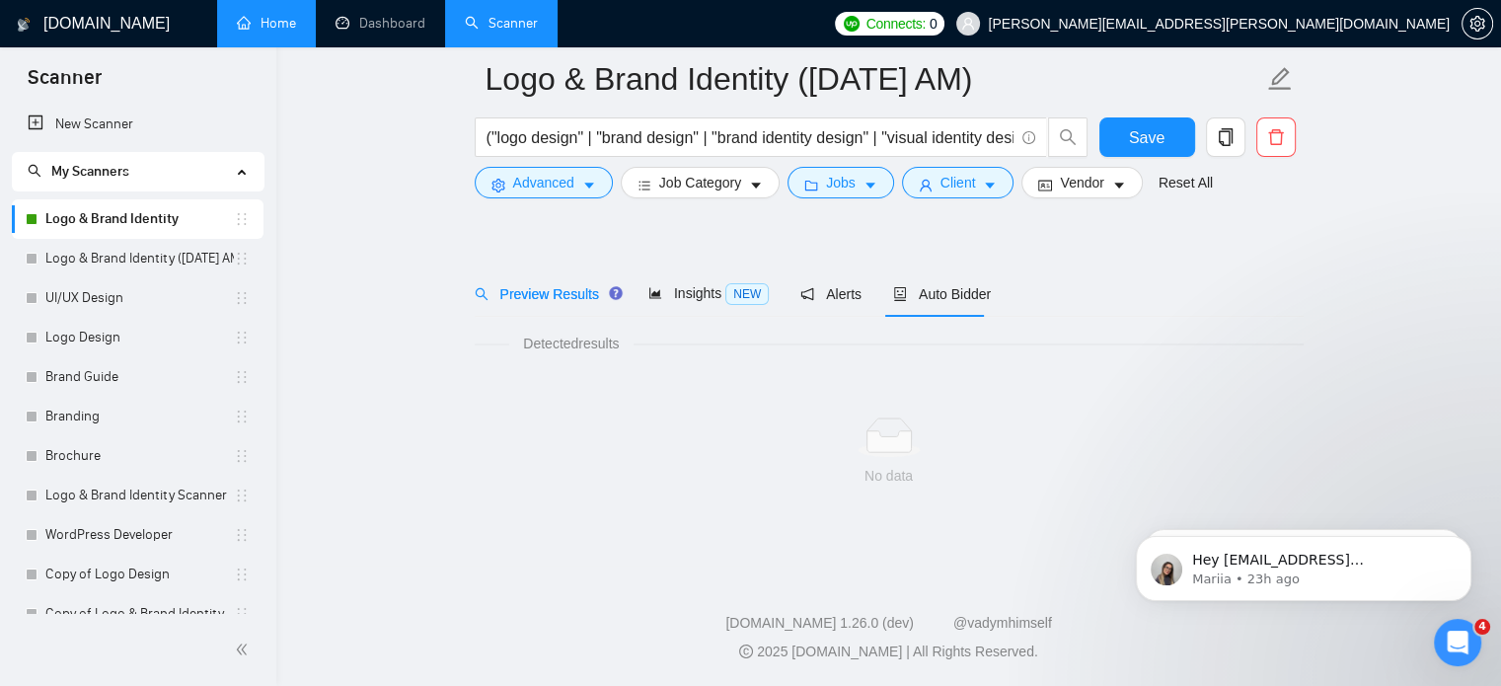
scroll to position [35, 0]
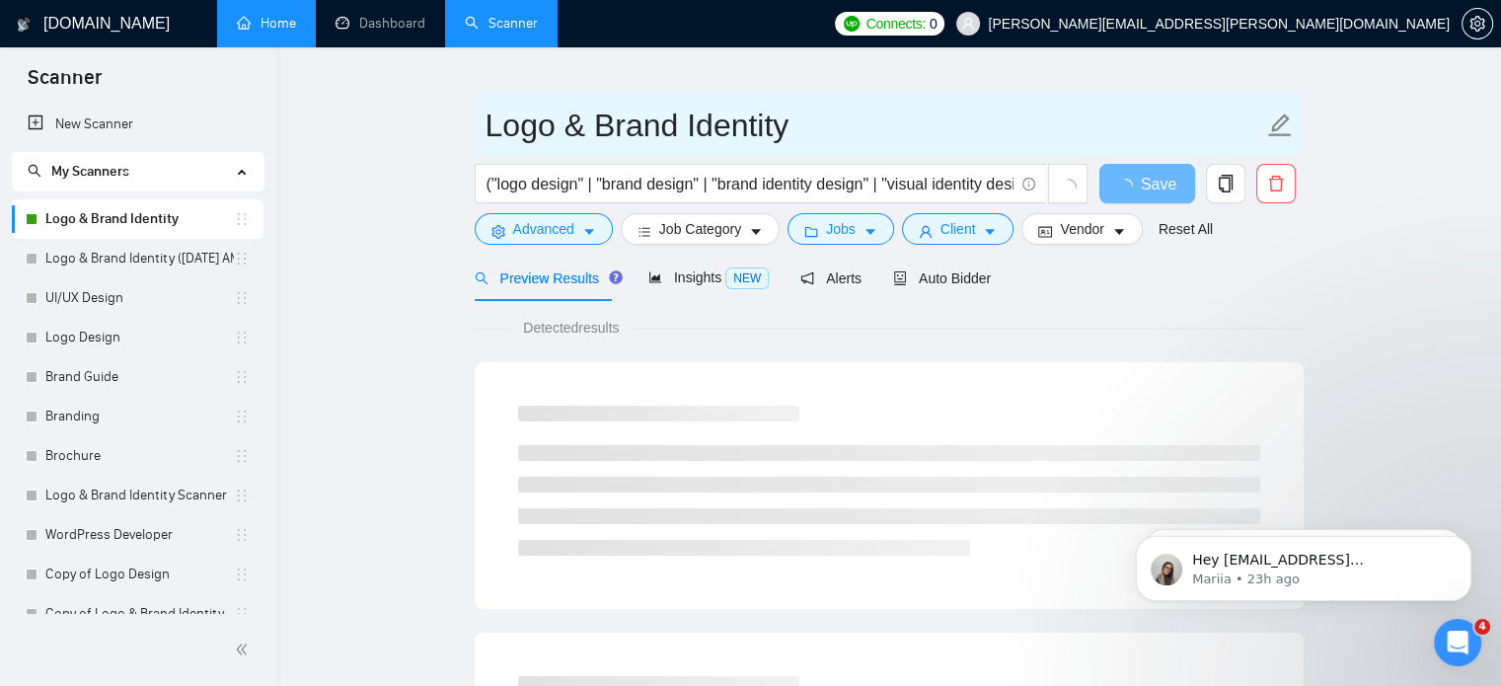
click at [793, 145] on input "Logo & Brand Identity" at bounding box center [875, 125] width 778 height 49
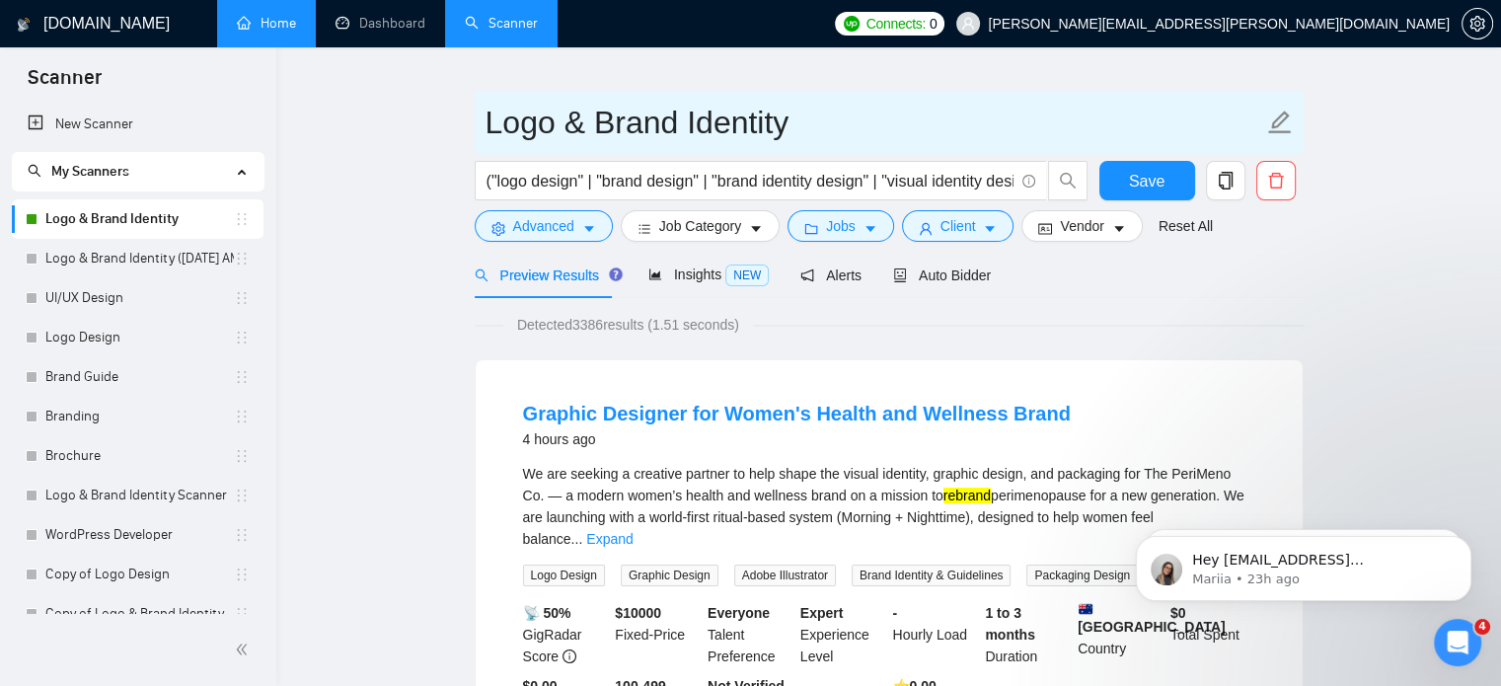
scroll to position [38, 0]
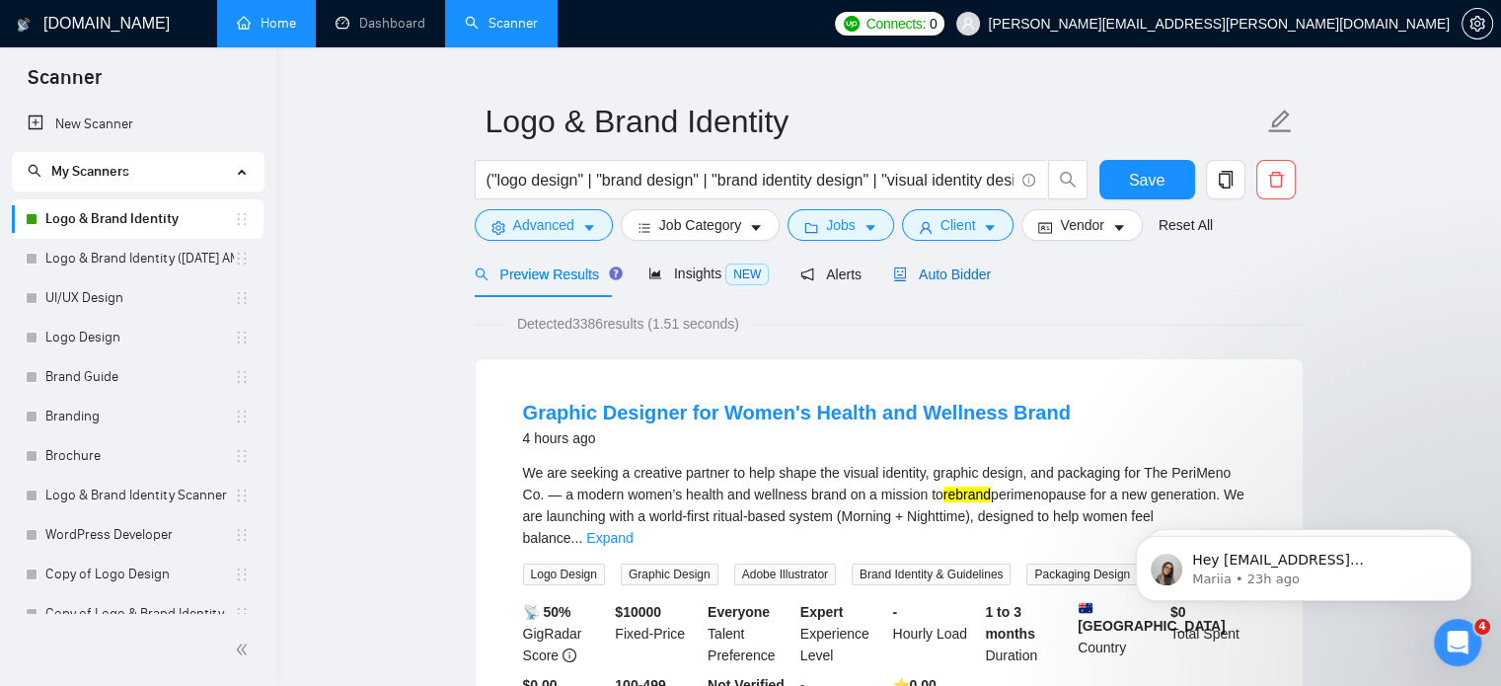
click at [936, 279] on span "Auto Bidder" at bounding box center [942, 274] width 98 height 16
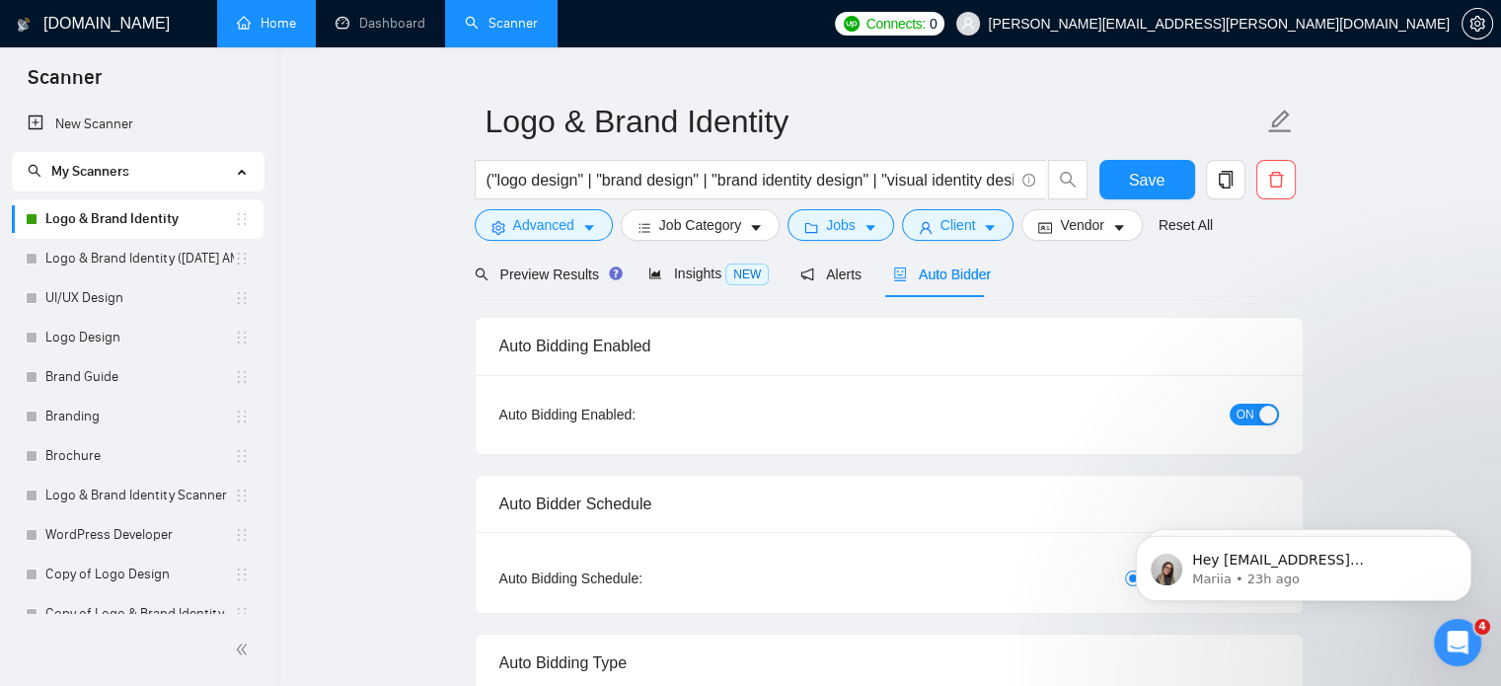
radio input "false"
radio input "true"
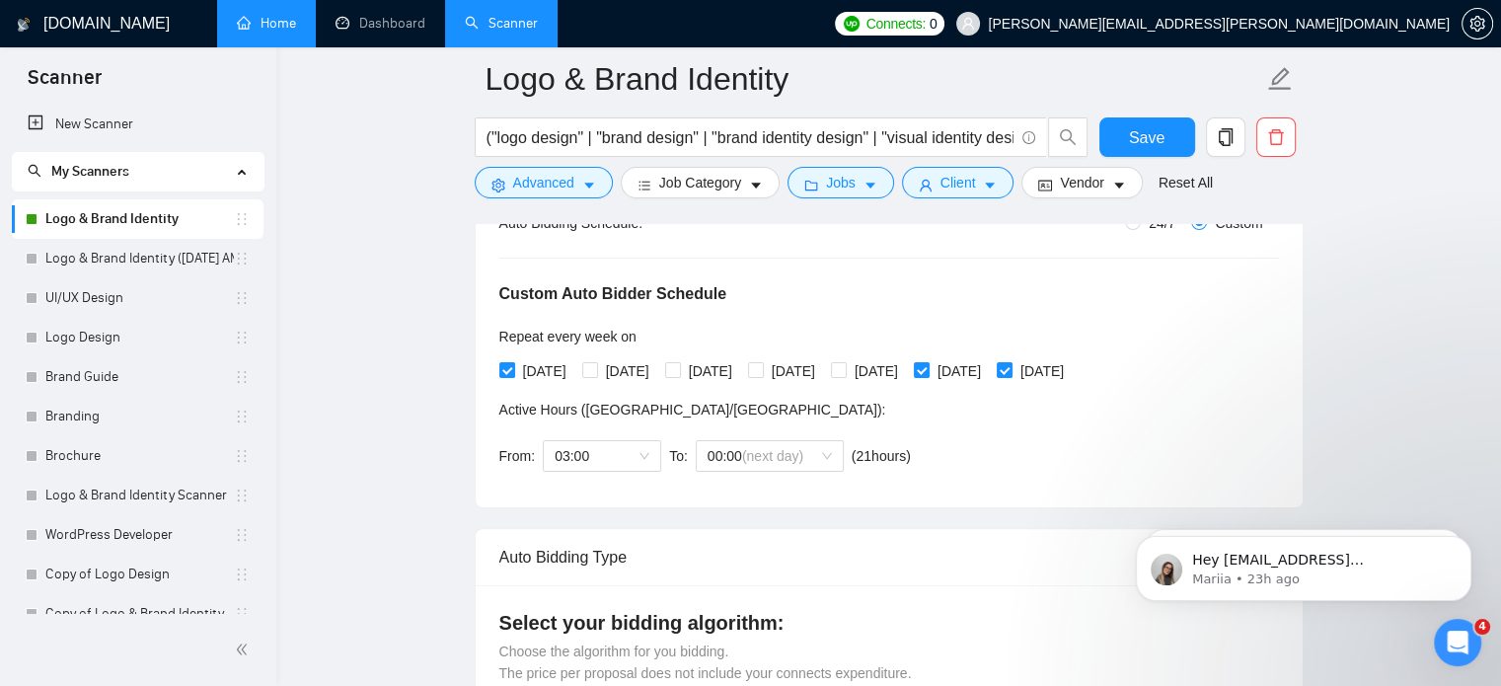
scroll to position [411, 0]
click html
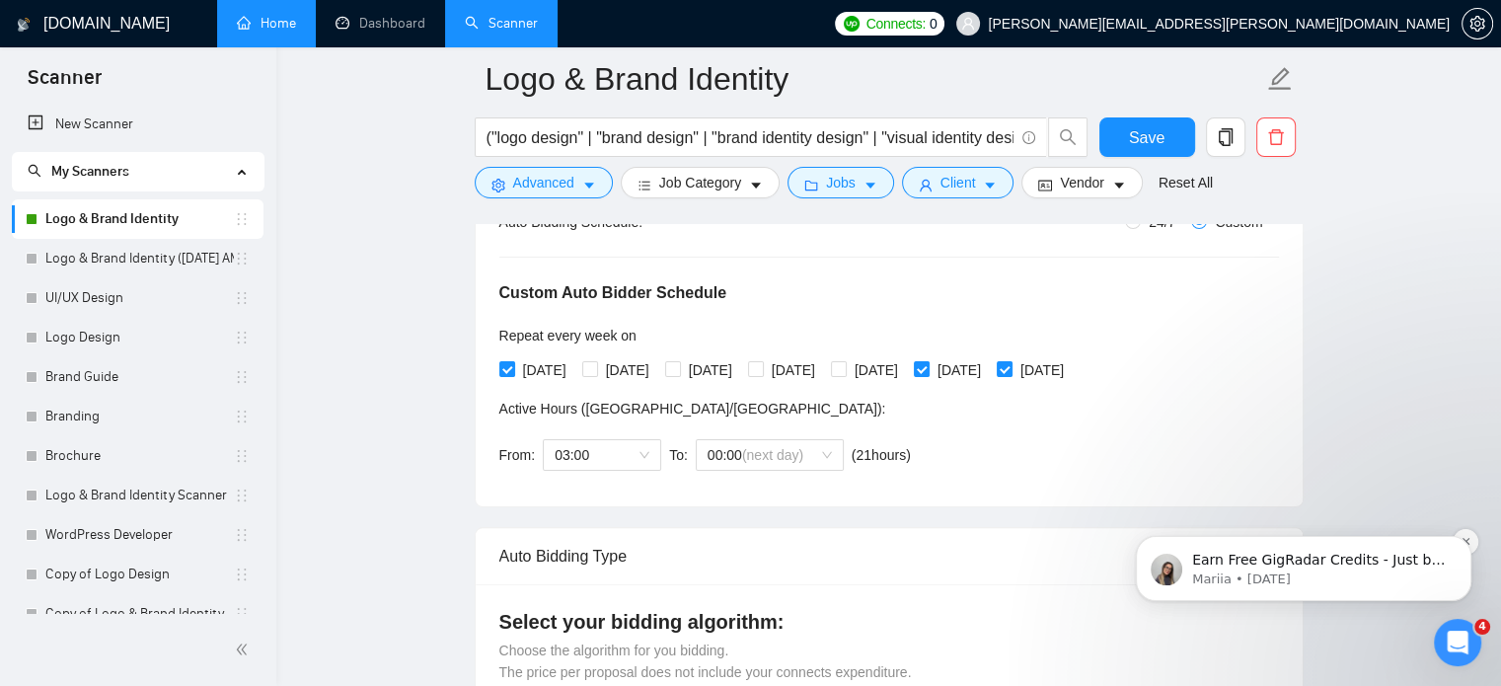
click at [1470, 542] on icon "Dismiss notification" at bounding box center [1466, 541] width 11 height 11
click at [1459, 633] on icon "Open Intercom Messenger" at bounding box center [1455, 640] width 33 height 33
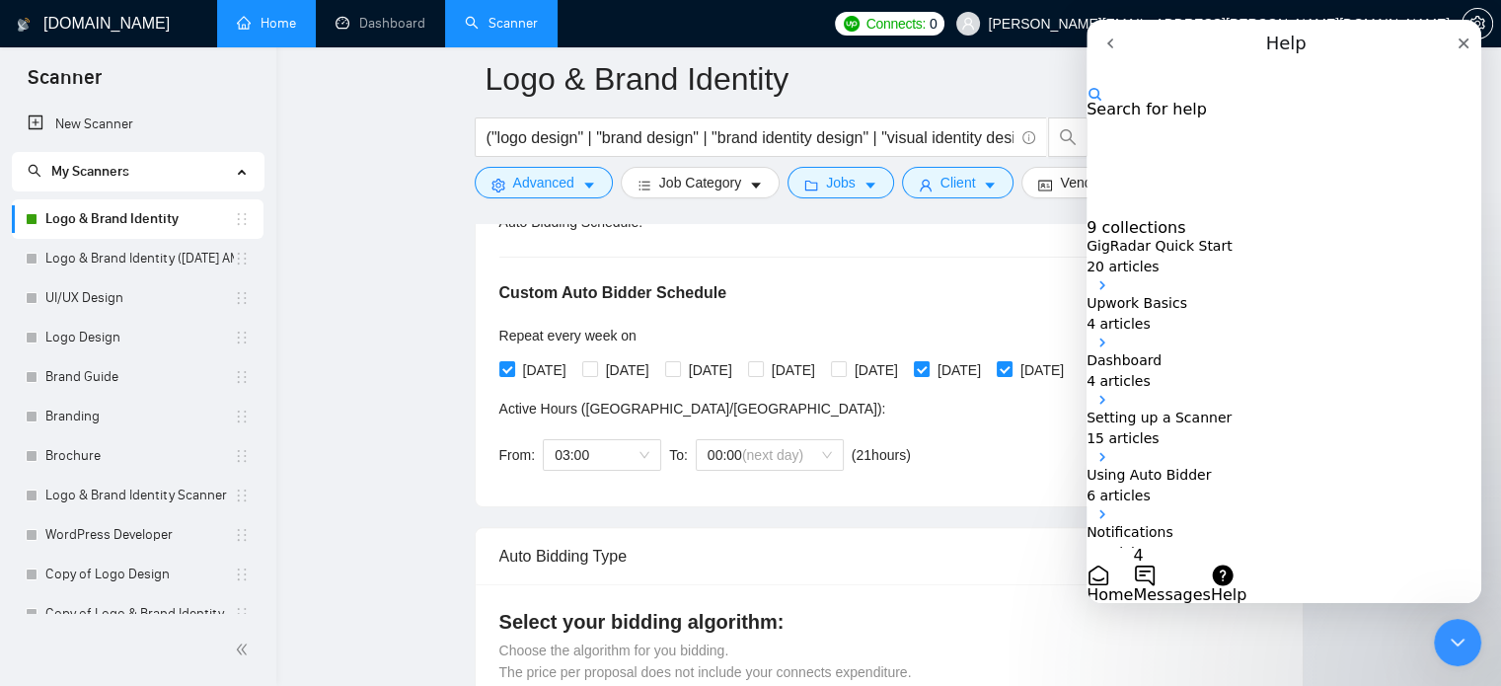
click at [1225, 86] on input "Search for help" at bounding box center [1185, 76] width 197 height 19
type input "us buisness manager"
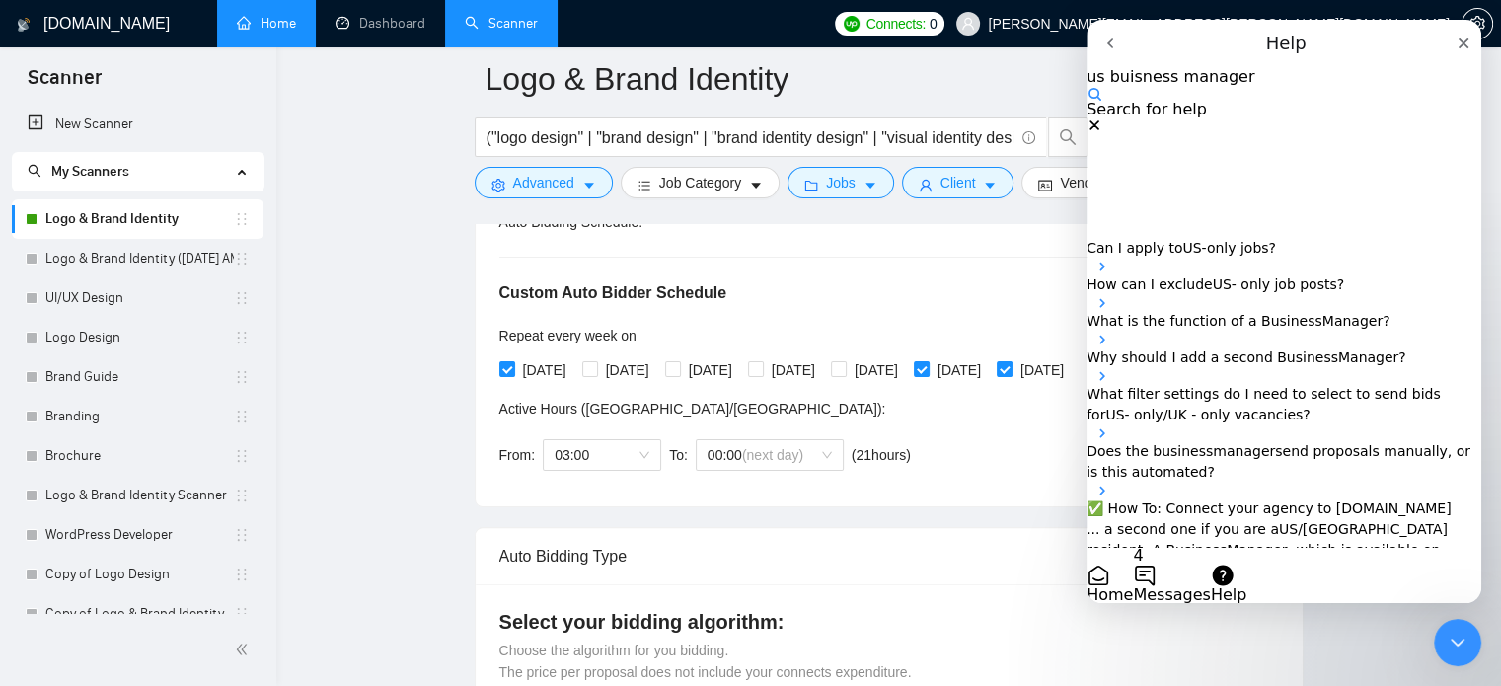
click at [1272, 313] on span "What is the function of a Business" at bounding box center [1205, 321] width 236 height 16
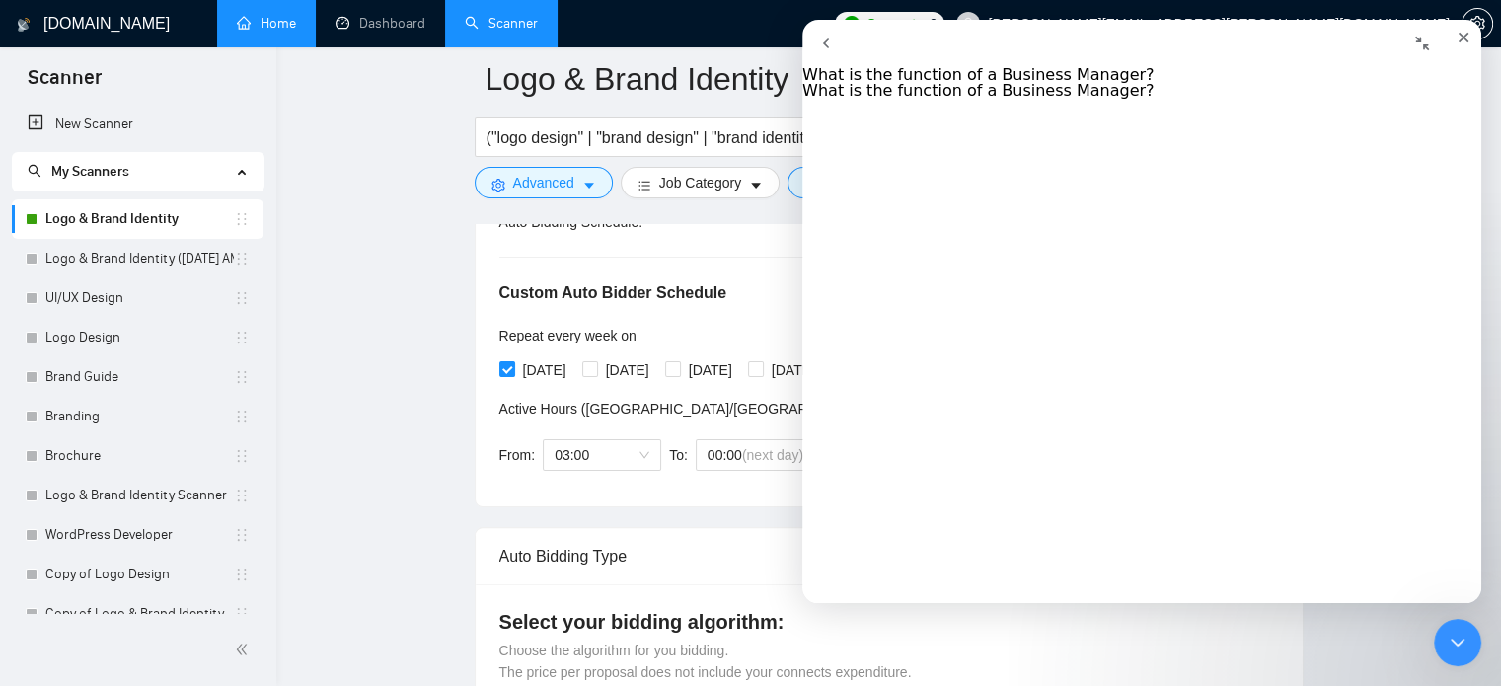
click at [834, 50] on icon "go back" at bounding box center [826, 44] width 16 height 16
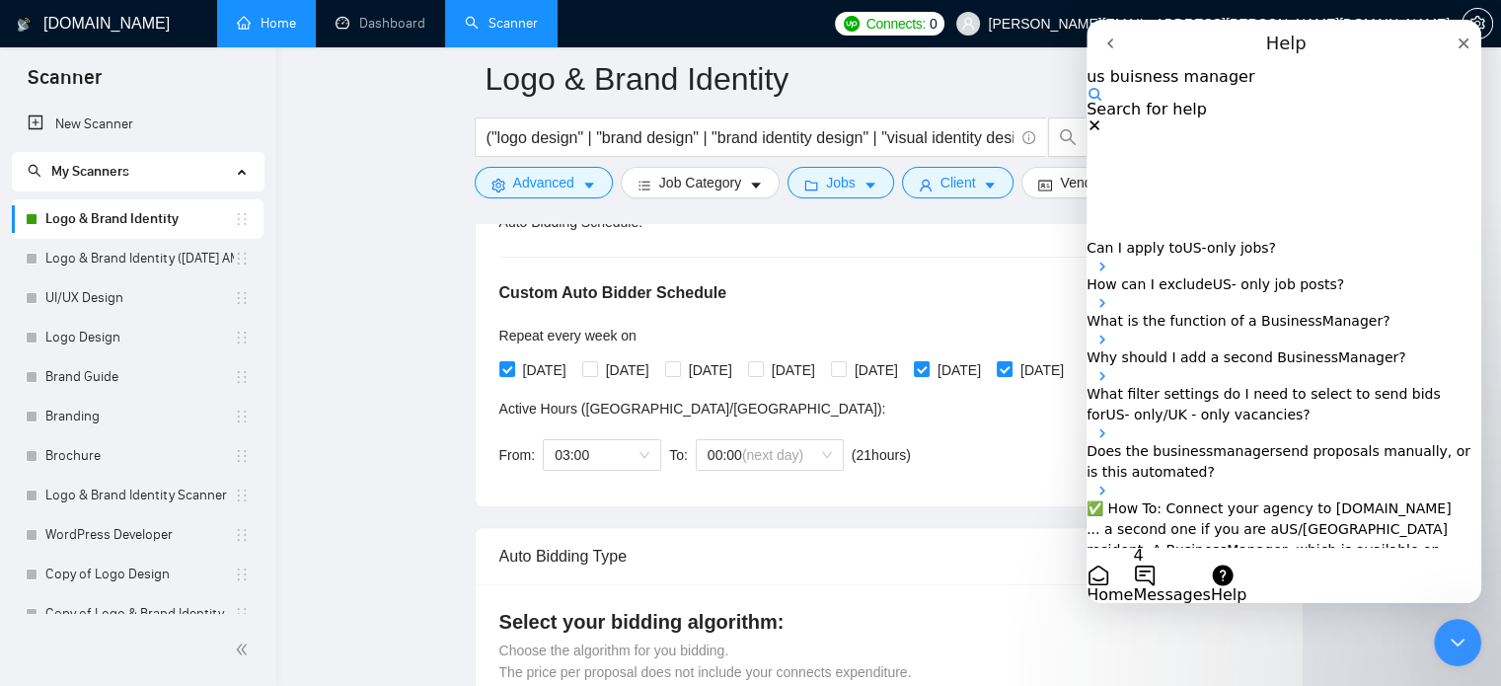
click at [1201, 240] on span "US" at bounding box center [1191, 248] width 19 height 16
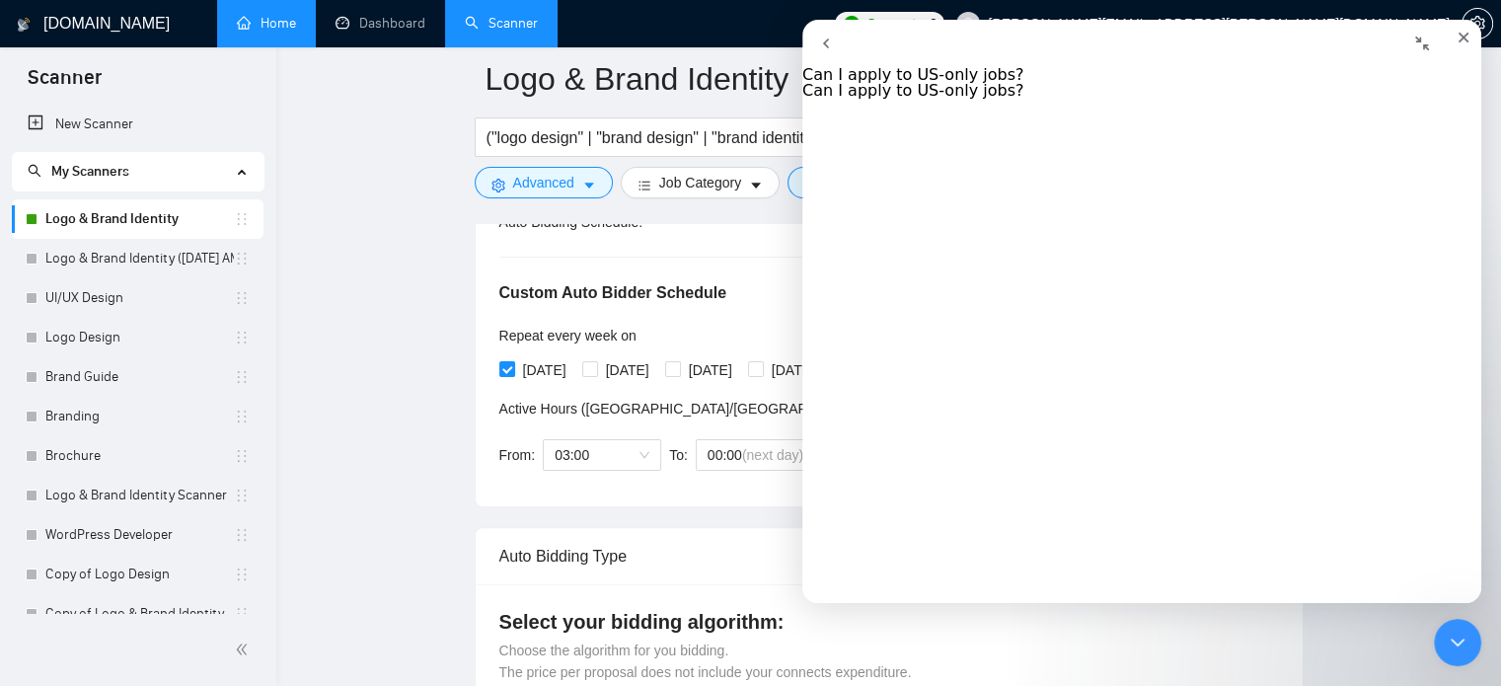
scroll to position [140, 0]
click at [1450, 647] on icon "Close Intercom Messenger" at bounding box center [1455, 640] width 24 height 24
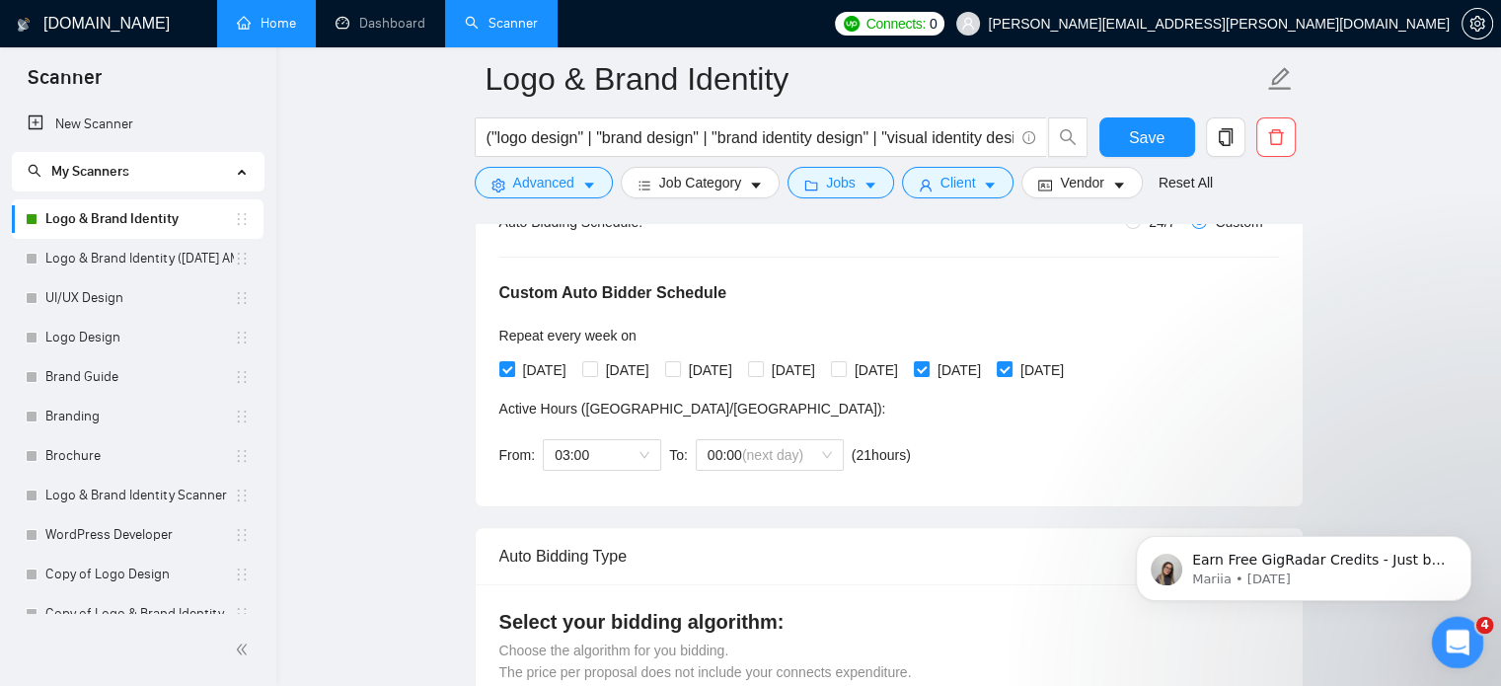
scroll to position [0, 0]
click at [1450, 647] on icon "Open Intercom Messenger" at bounding box center [1455, 640] width 33 height 33
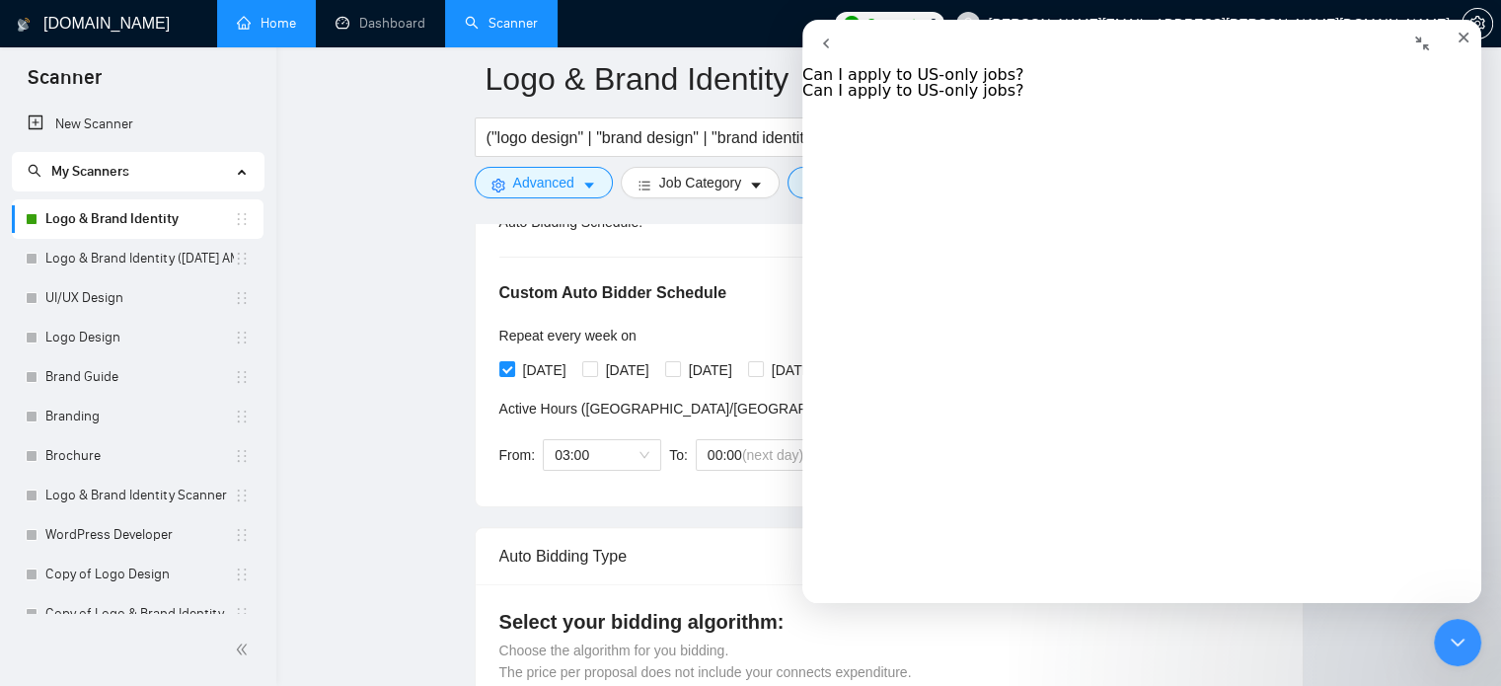
scroll to position [67, 0]
click at [833, 55] on button "go back" at bounding box center [825, 43] width 47 height 47
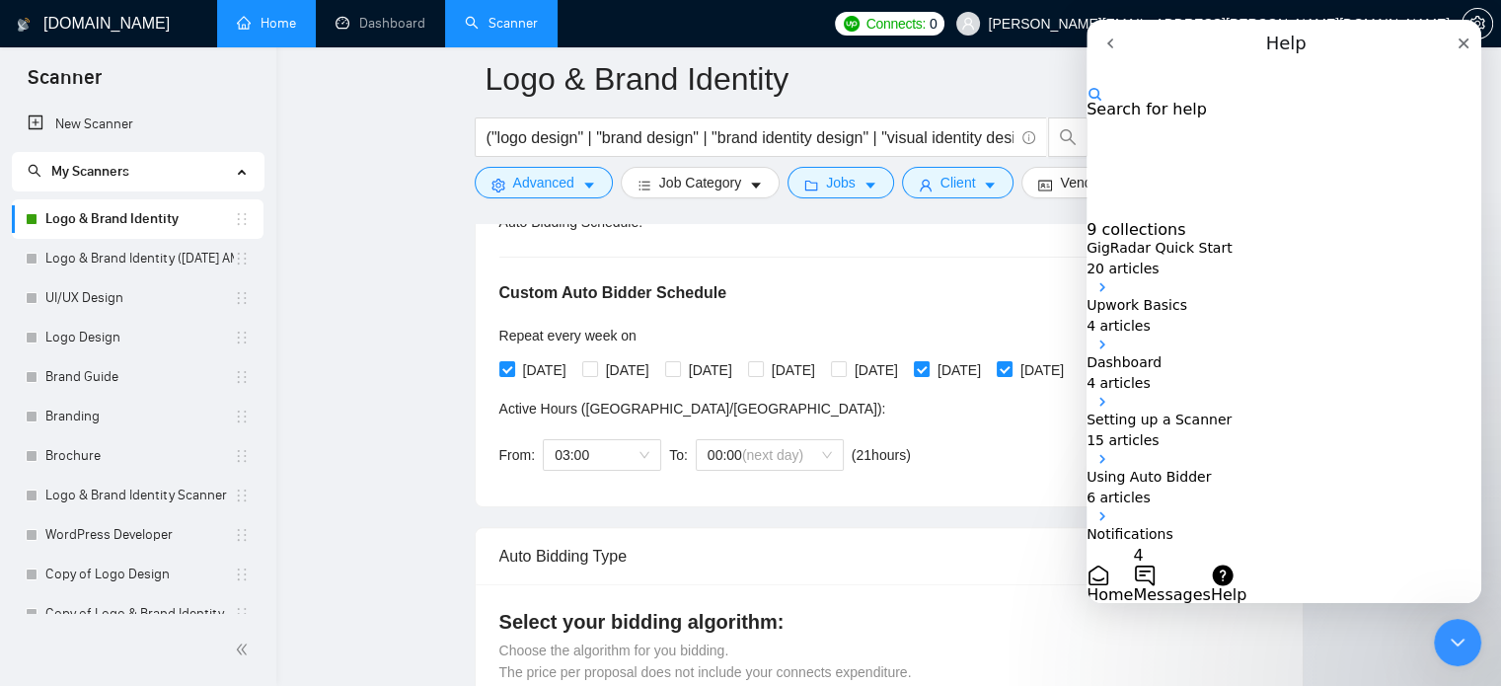
click at [1210, 585] on span "Messages" at bounding box center [1171, 594] width 77 height 19
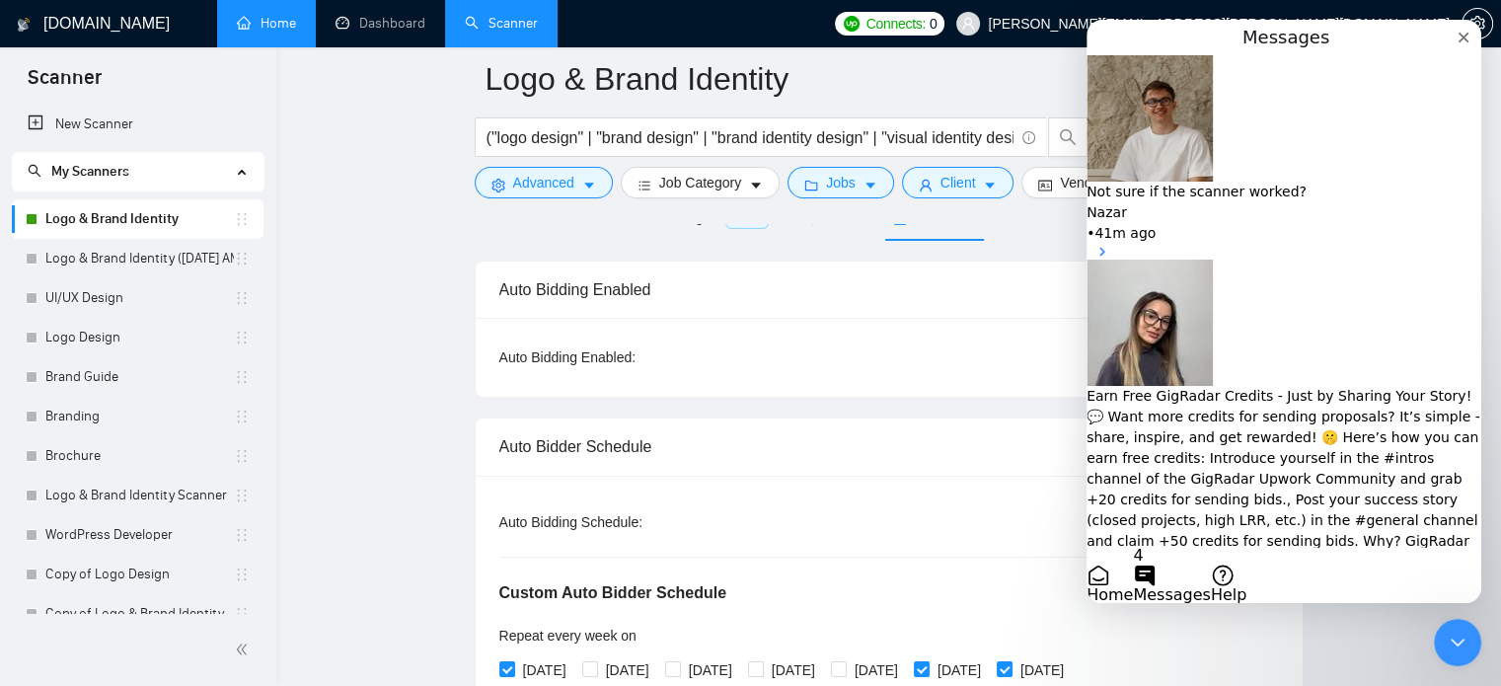
scroll to position [106, 0]
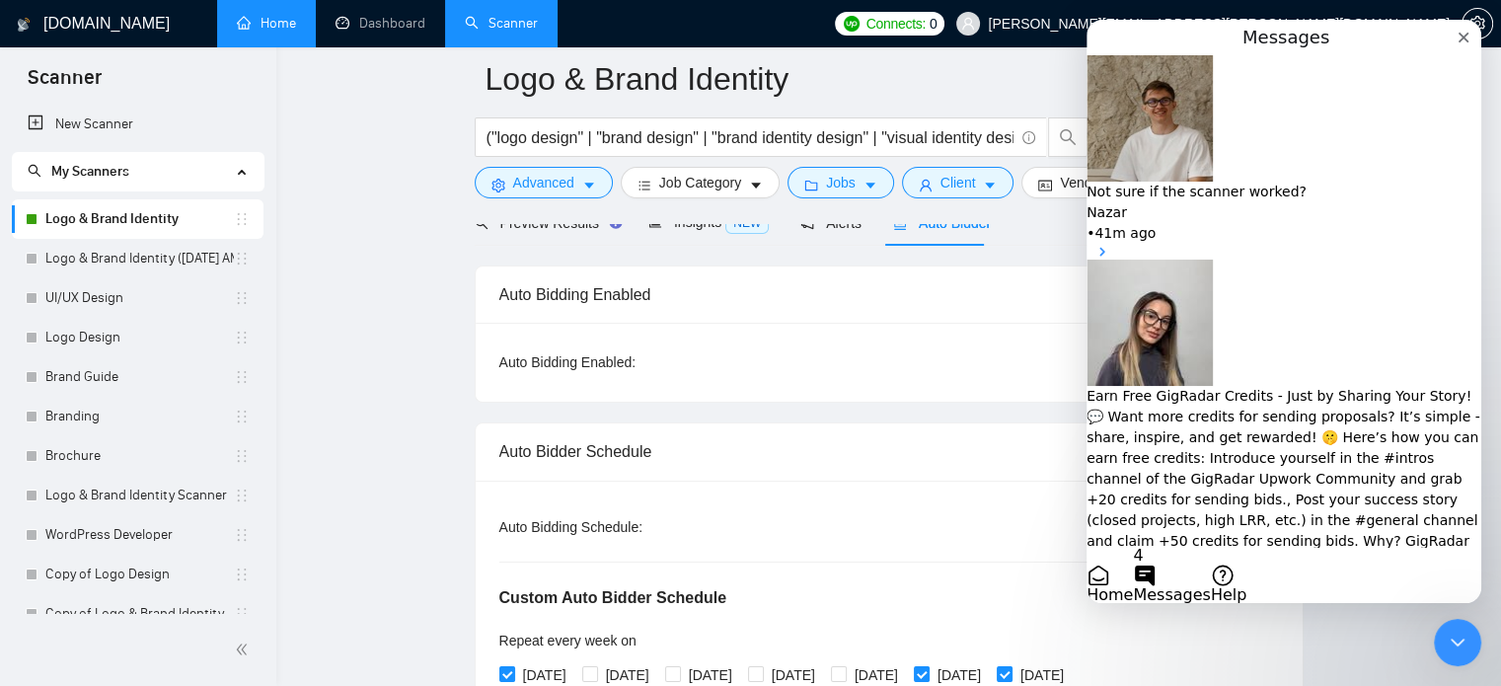
click at [1240, 603] on button "Send us a message" at bounding box center [1164, 619] width 154 height 32
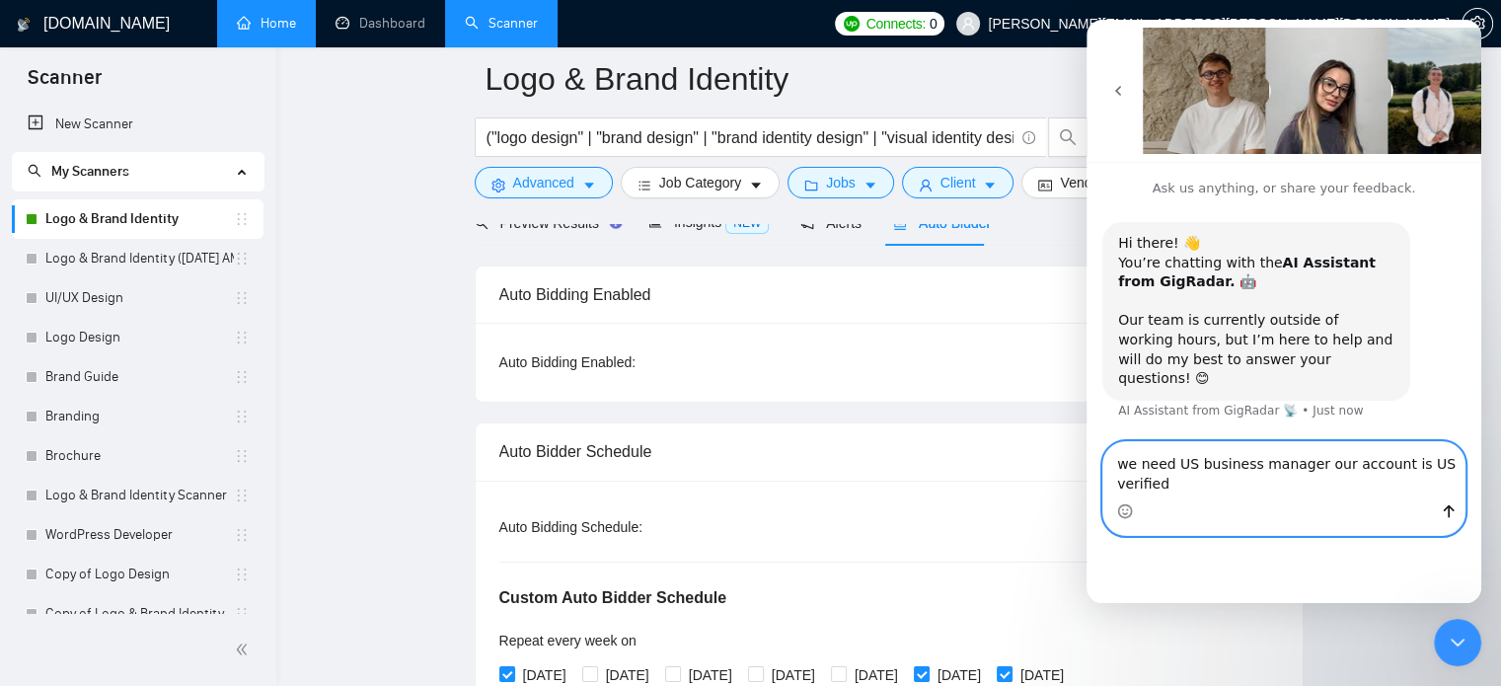
type textarea "we need US business manager our account is US verified"
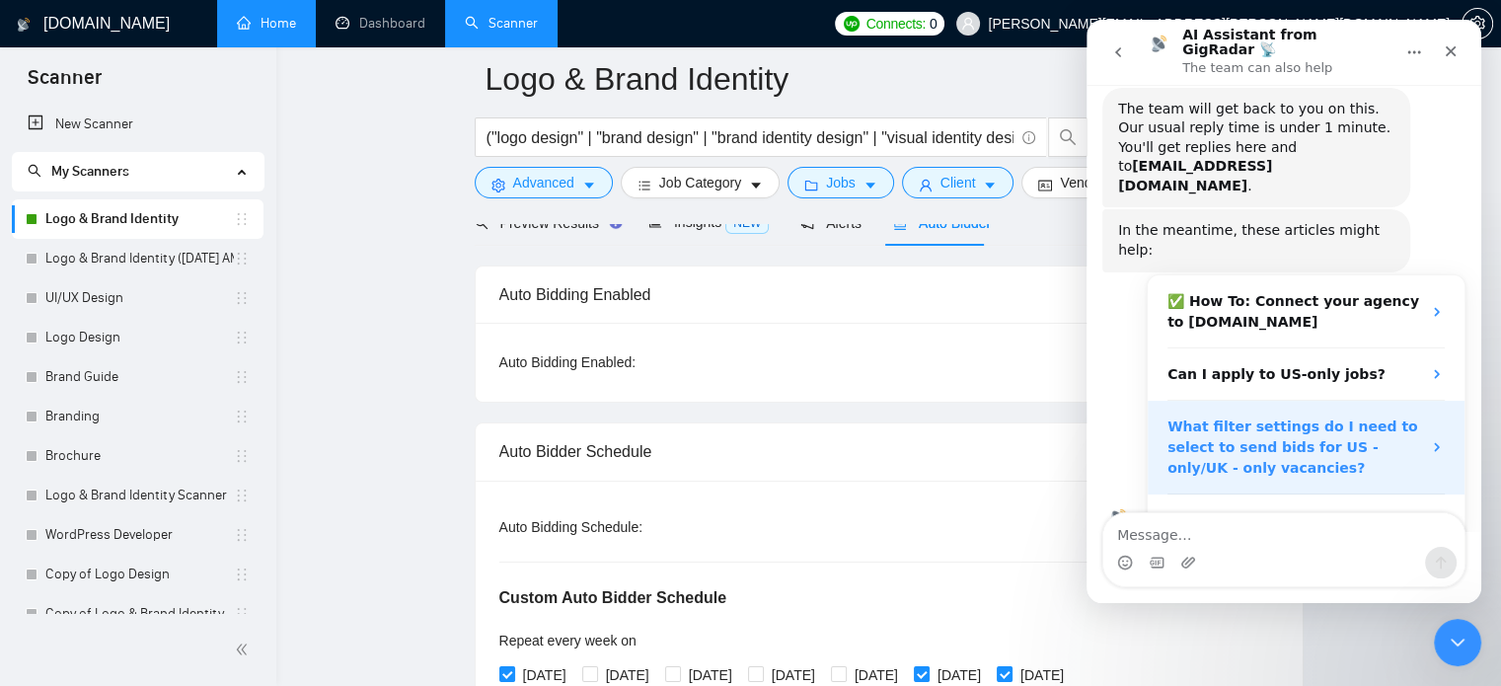
scroll to position [135, 0]
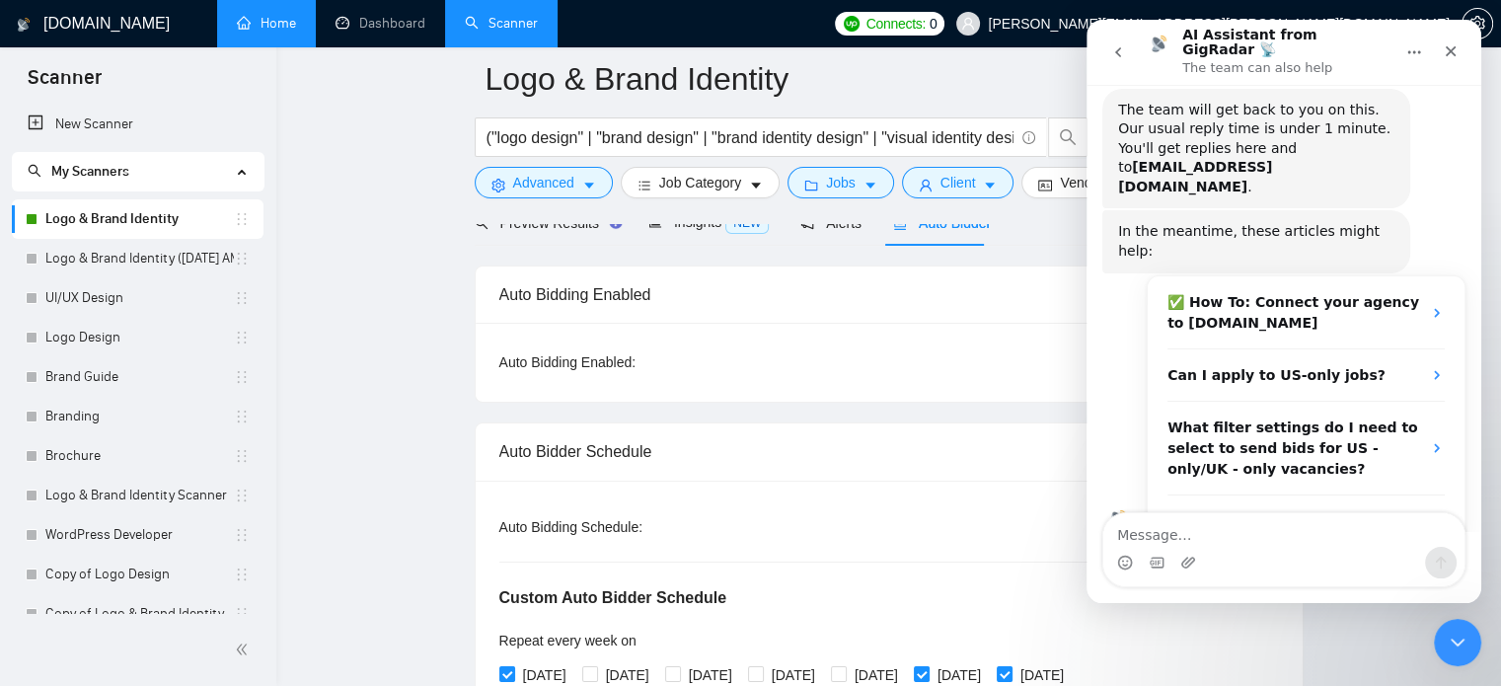
click at [1158, 524] on textarea "Message…" at bounding box center [1283, 530] width 361 height 34
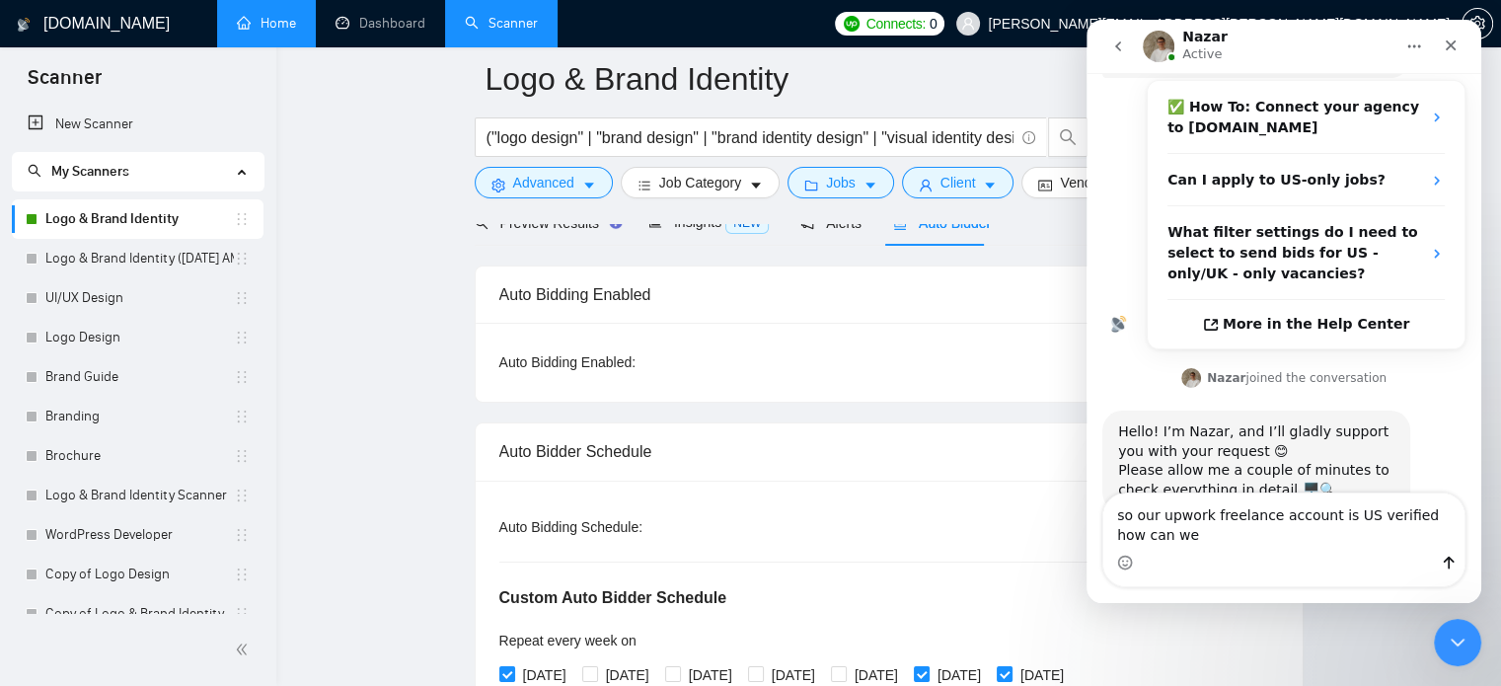
scroll to position [337, 0]
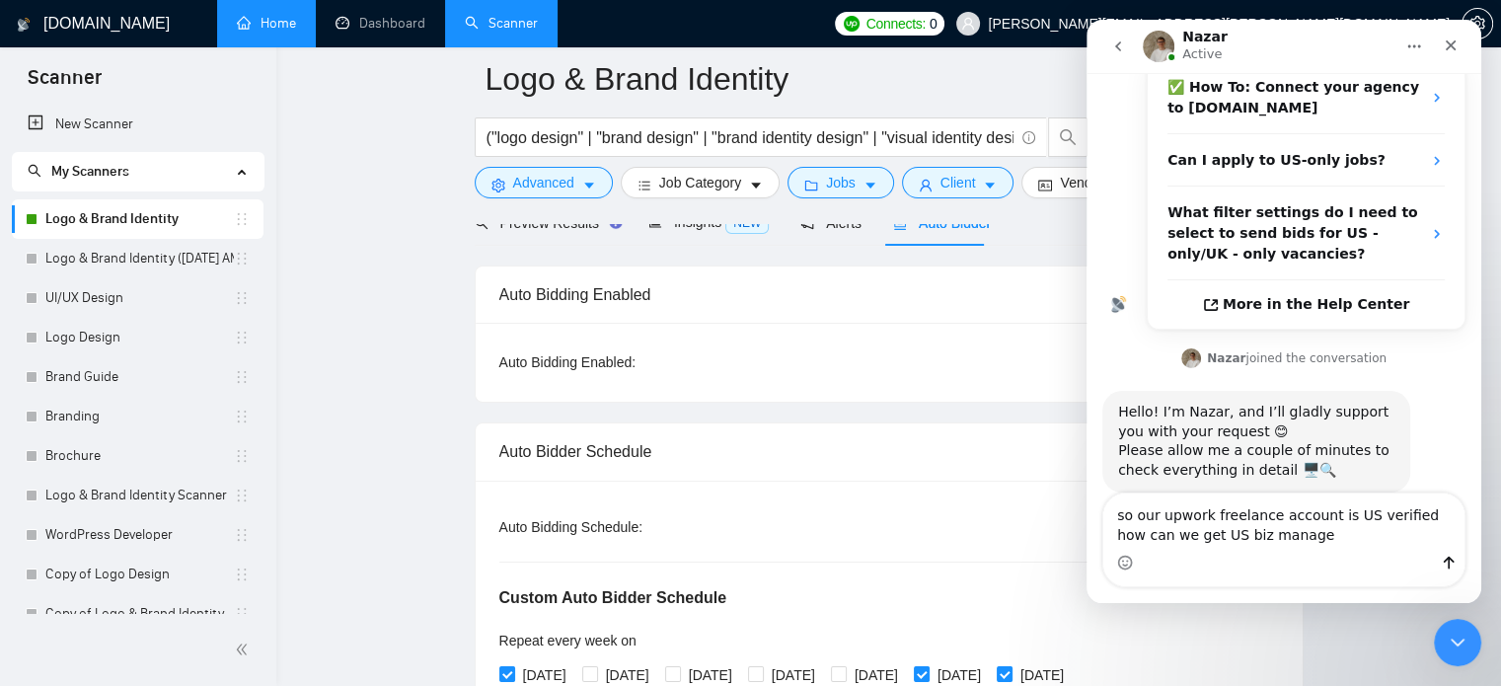
type textarea "so our upwork freelance account is US verified how can we get [DEMOGRAPHIC_DATA…"
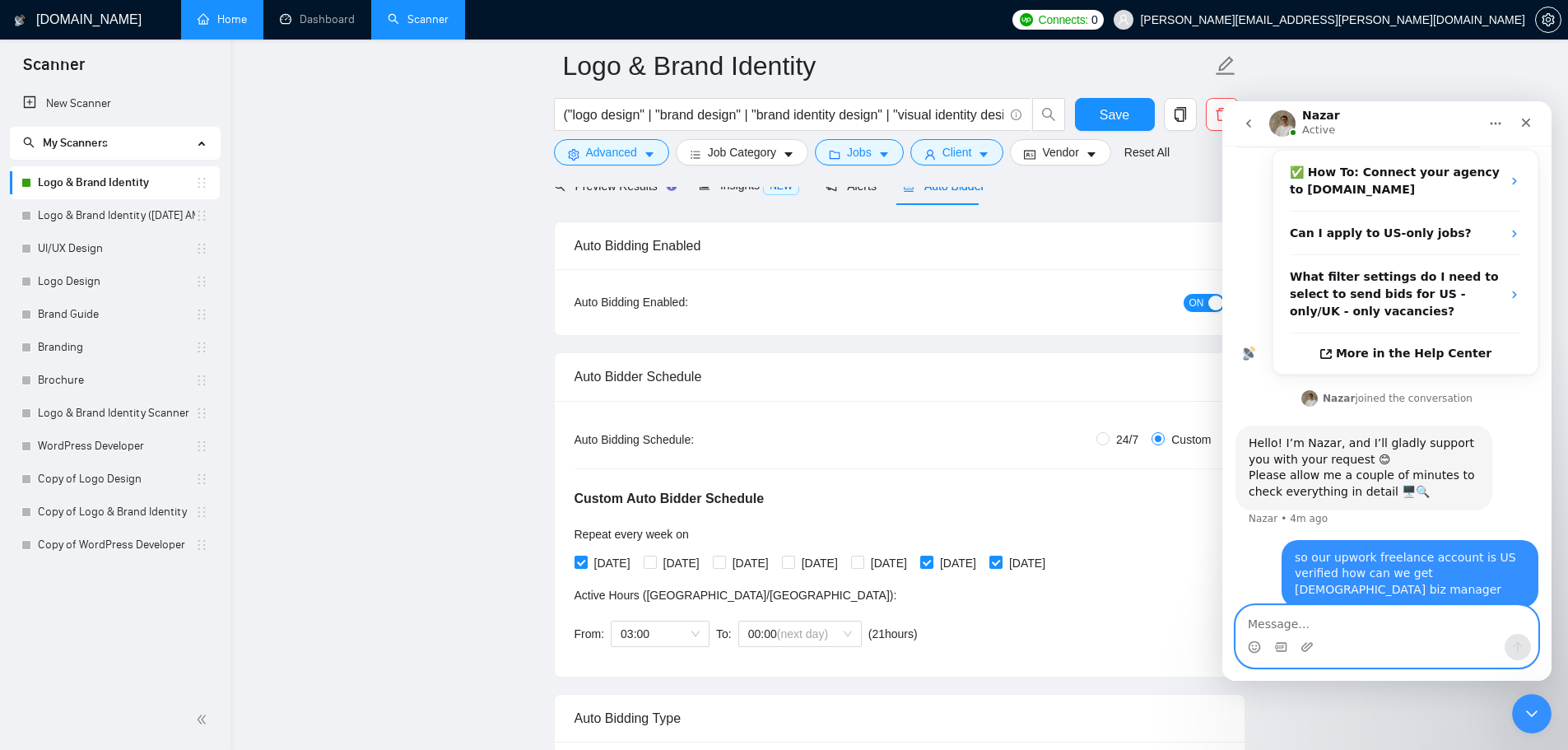
scroll to position [239, 0]
